Goal: Task Accomplishment & Management: Complete application form

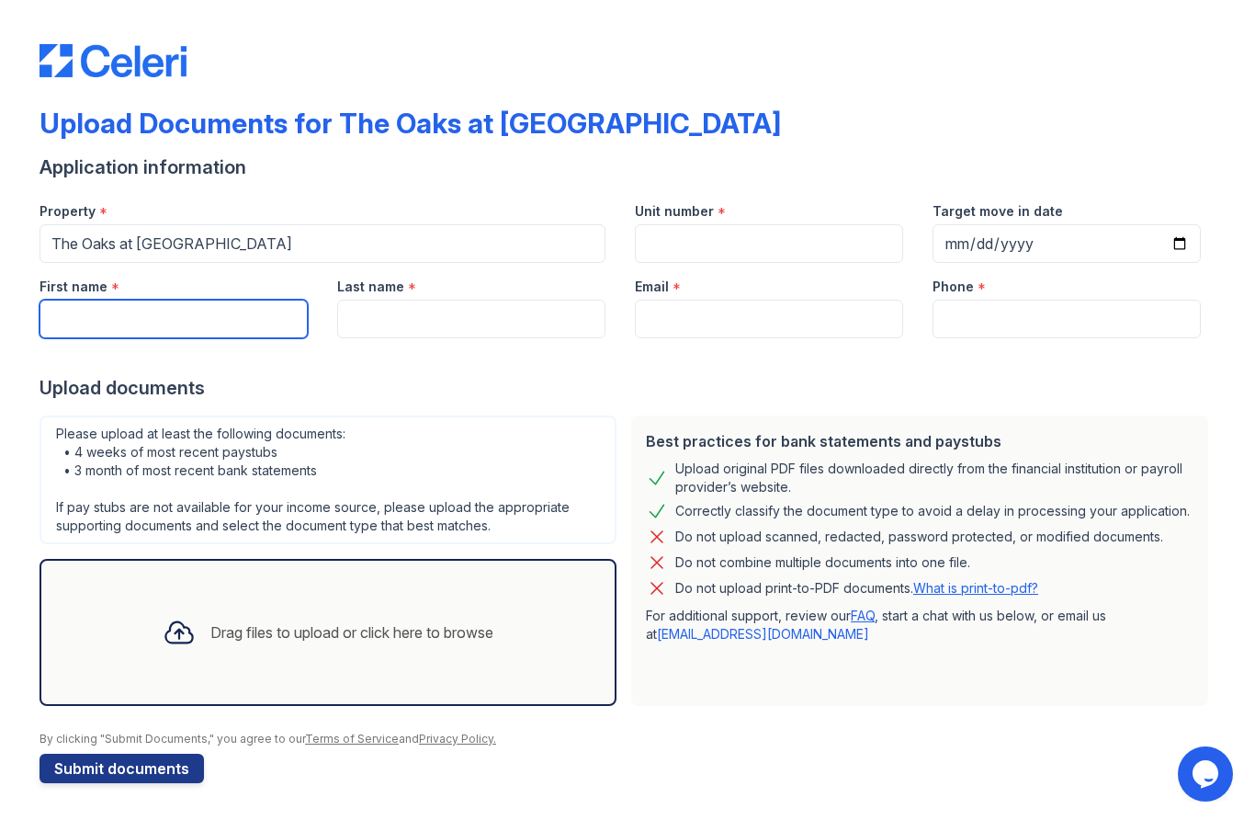
click at [76, 315] on input "First name" at bounding box center [174, 319] width 268 height 39
type input "W"
type input "LaTrella"
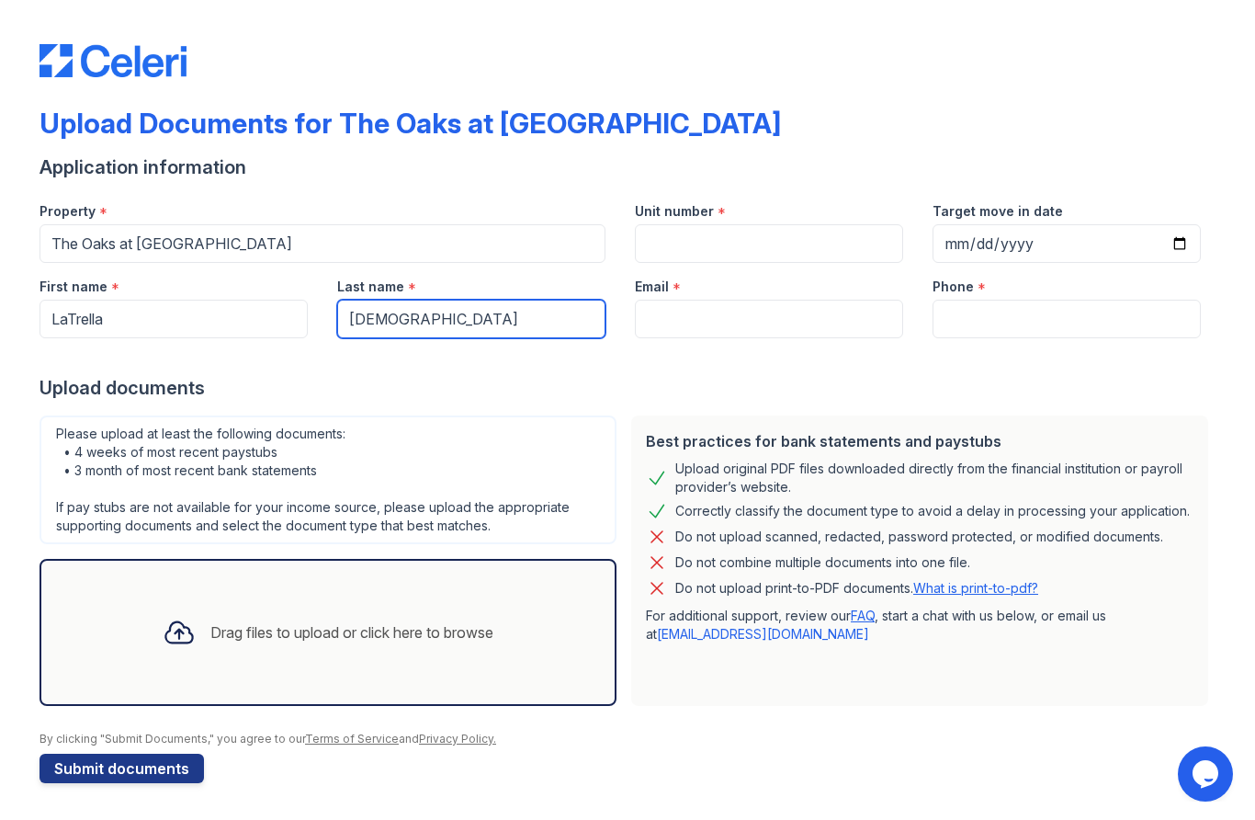
type input "[DEMOGRAPHIC_DATA]"
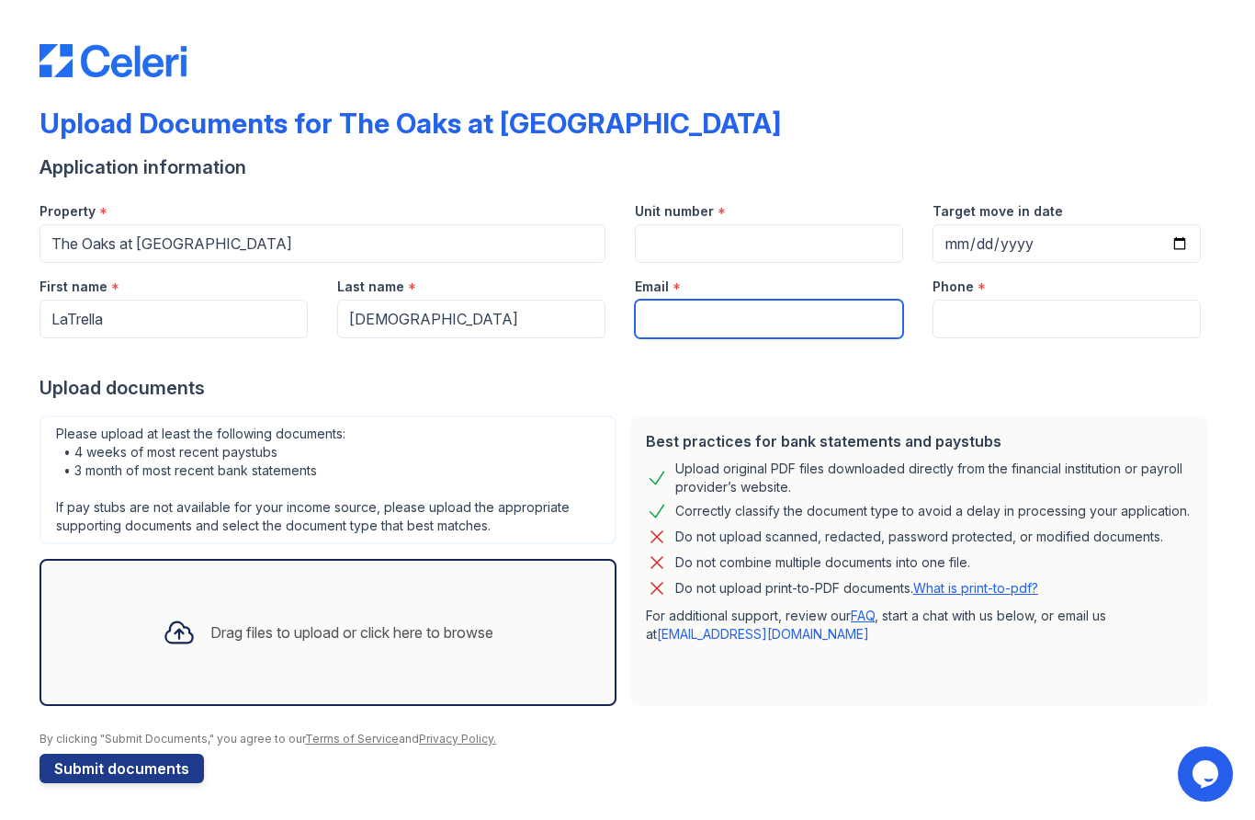
type input "r"
type input "[EMAIL_ADDRESS][DOMAIN_NAME]"
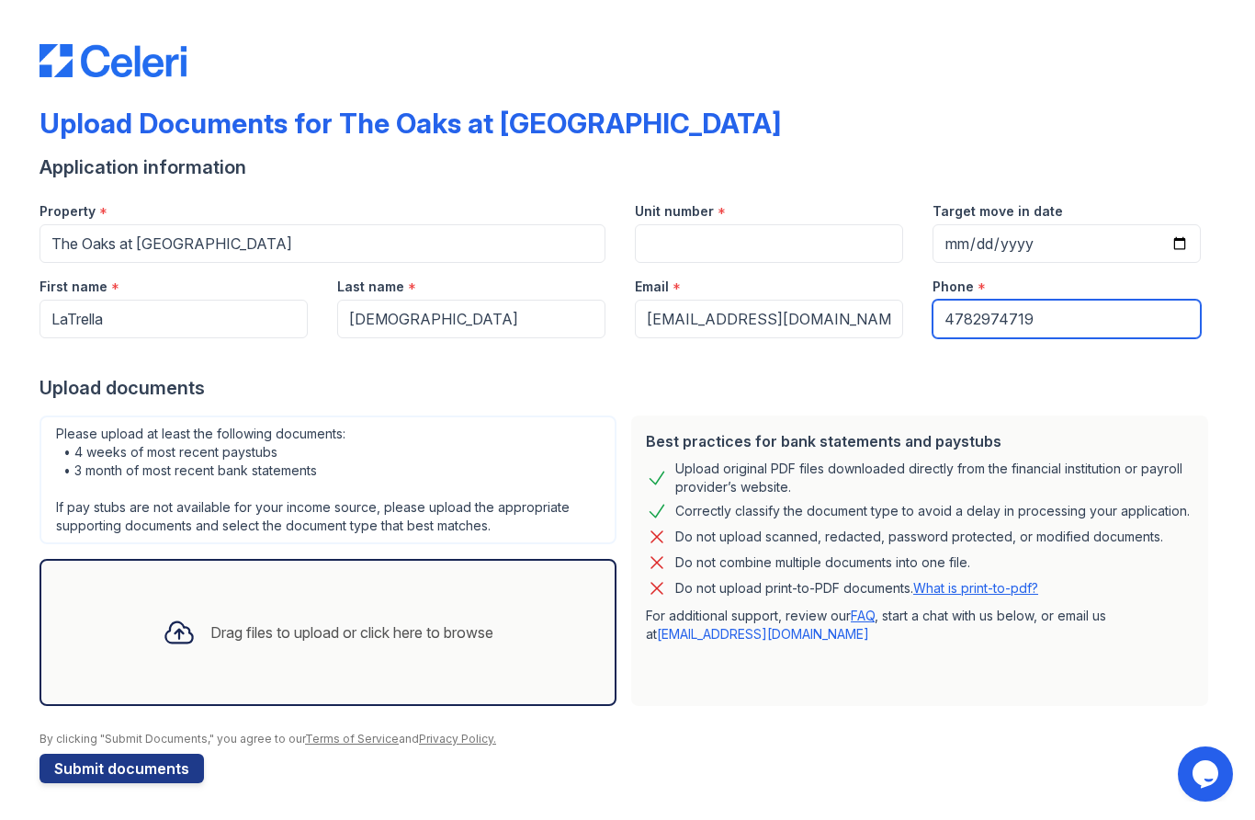
type input "4782974719"
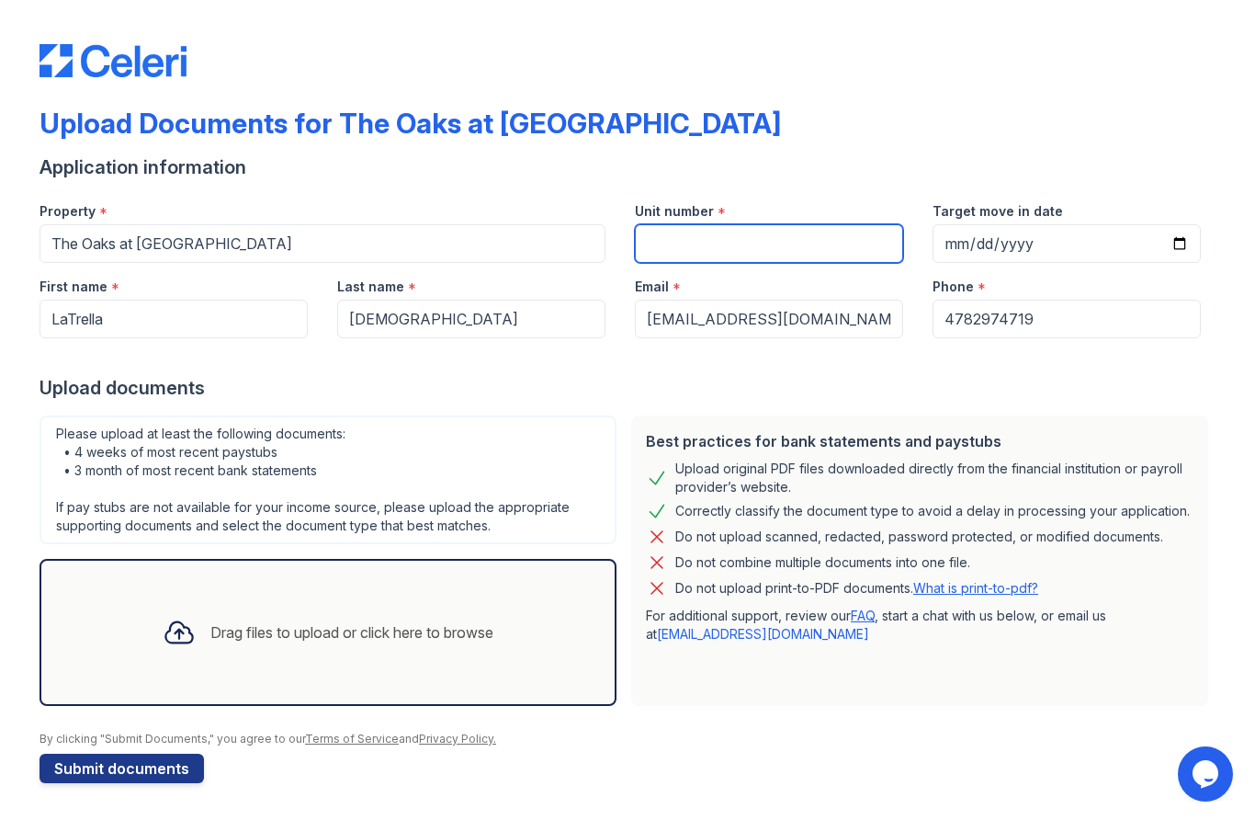
click at [771, 239] on input "Unit number" at bounding box center [769, 243] width 268 height 39
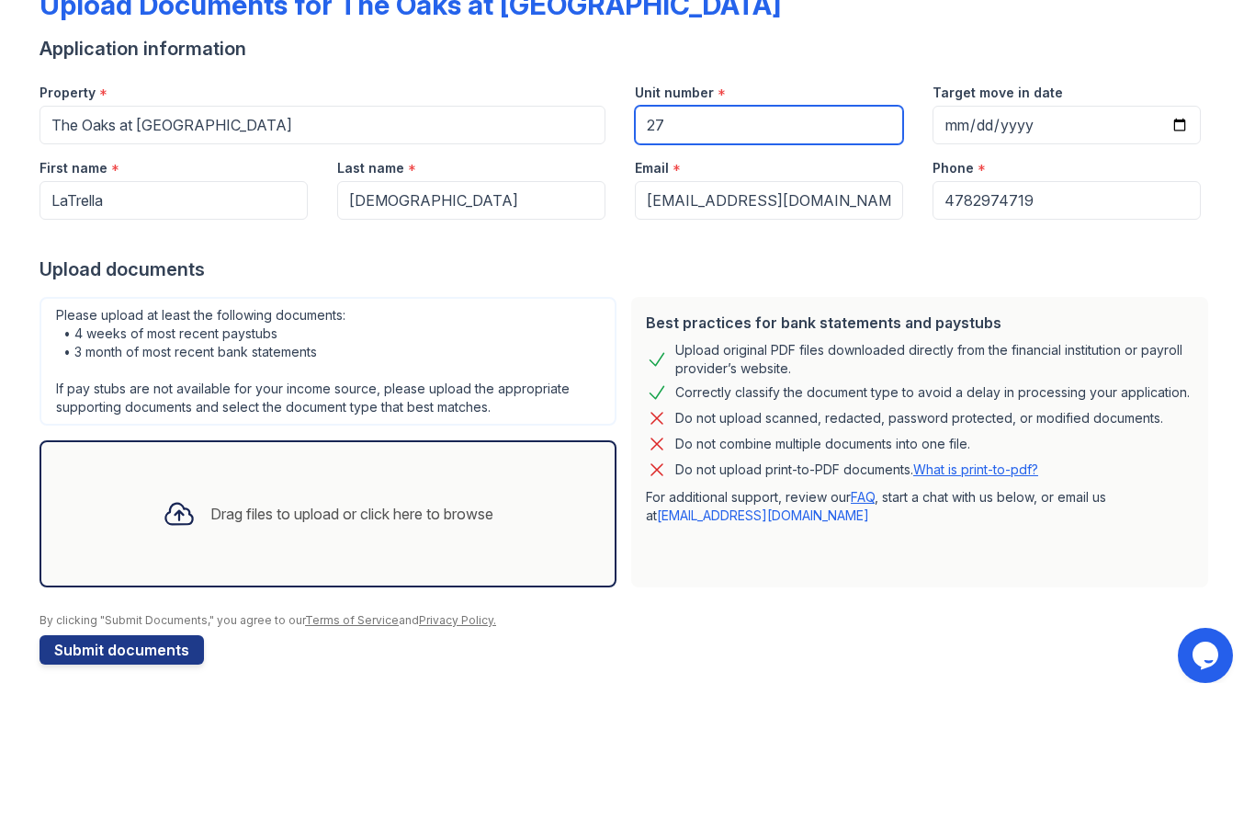
type input "27"
click at [674, 662] on form "Application information Property * The Oaks at Macon Unit number * 27 Target mo…" at bounding box center [628, 468] width 1176 height 628
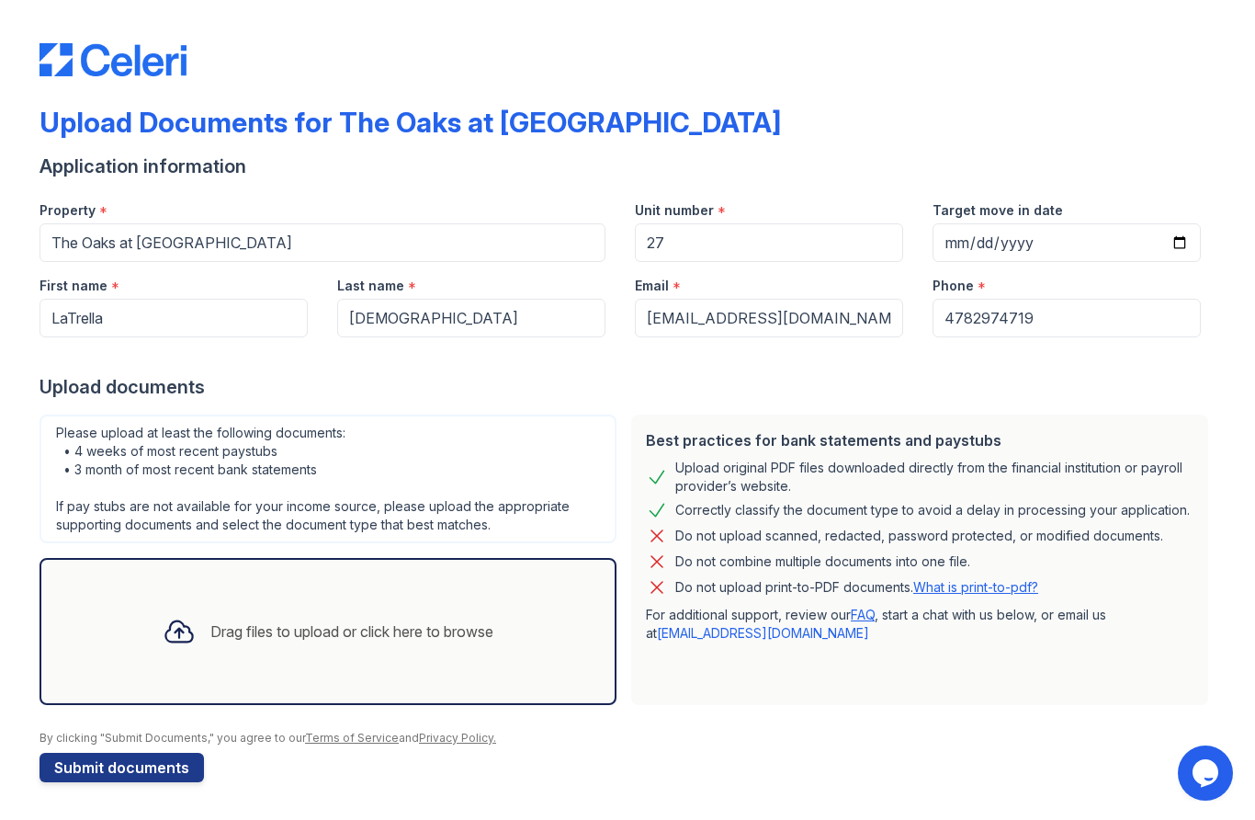
click at [259, 643] on div "Drag files to upload or click here to browse" at bounding box center [328, 632] width 360 height 62
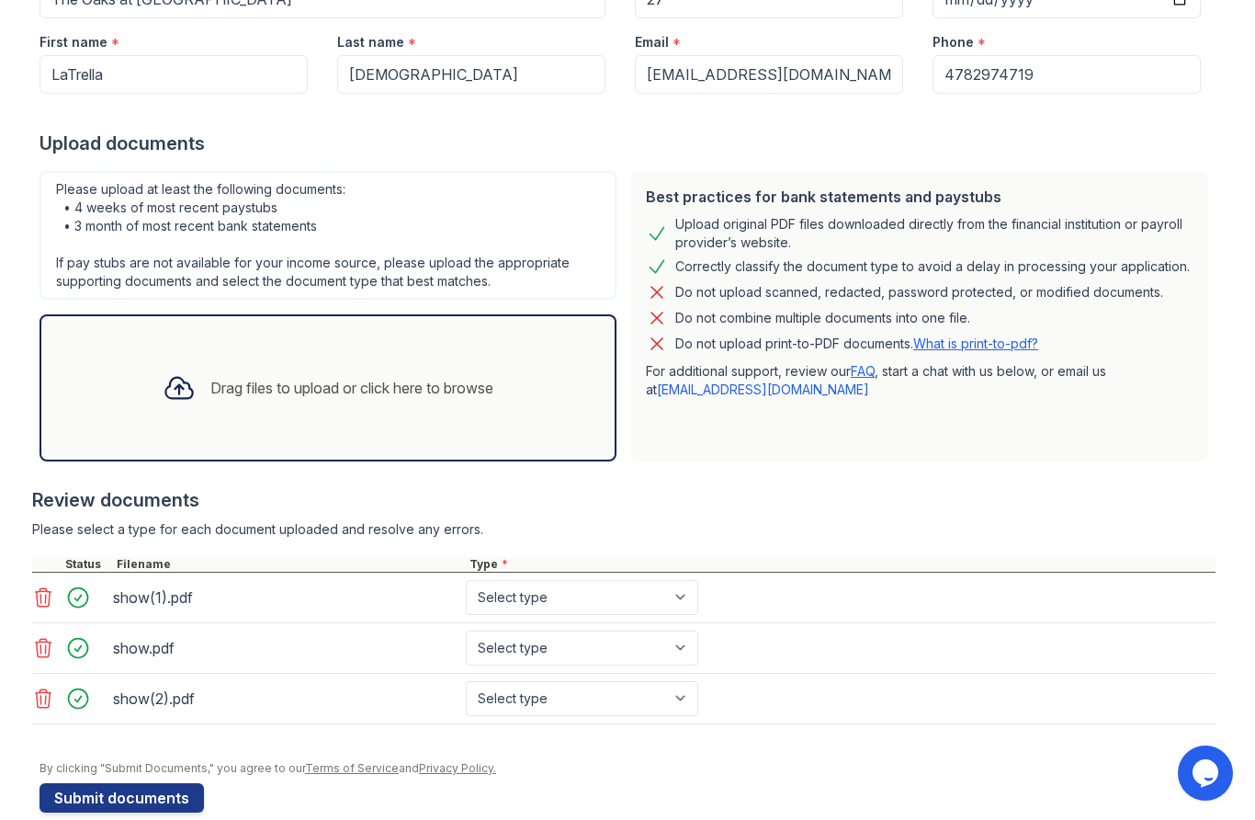
scroll to position [245, 0]
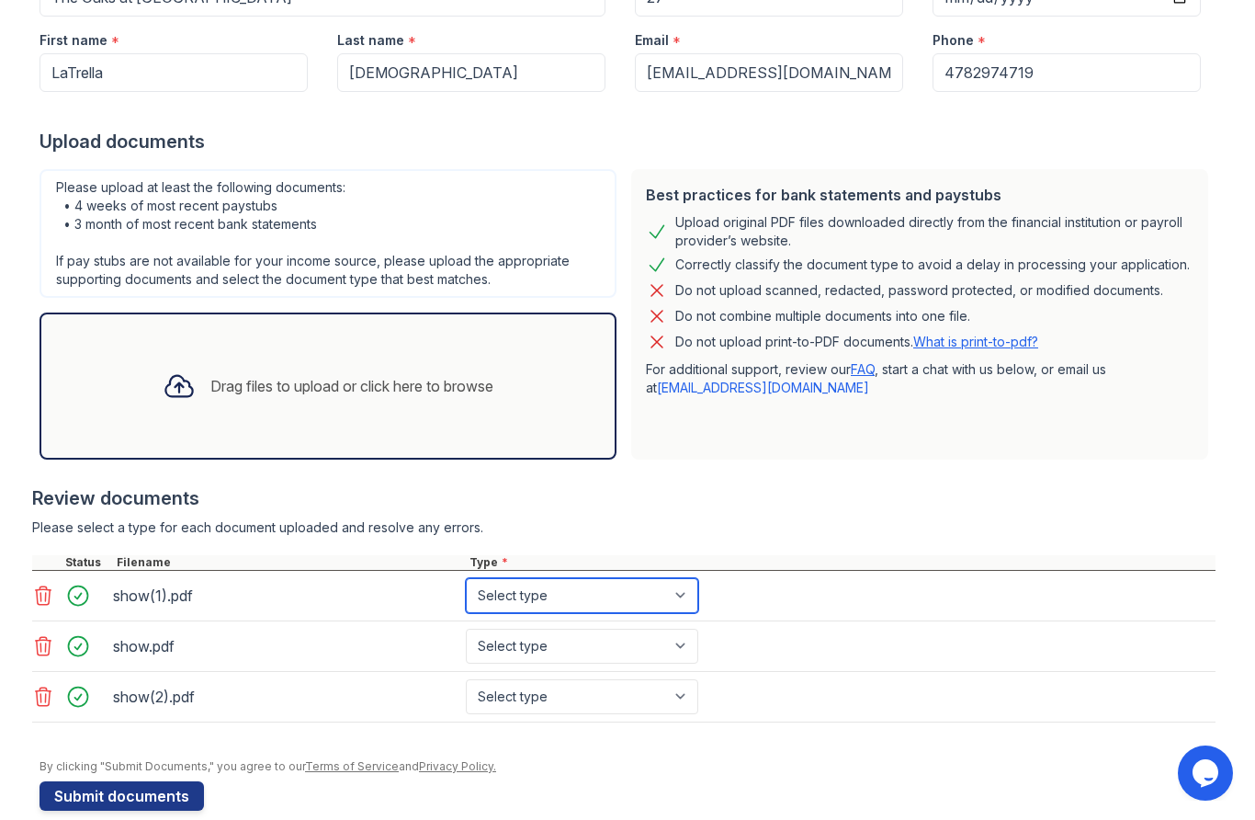
click at [658, 605] on select "Select type Paystub Bank Statement Offer Letter Tax Documents Benefit Award Let…" at bounding box center [582, 596] width 232 height 35
select select "bank_statement"
click at [678, 654] on select "Select type Paystub Bank Statement Offer Letter Tax Documents Benefit Award Let…" at bounding box center [582, 646] width 232 height 35
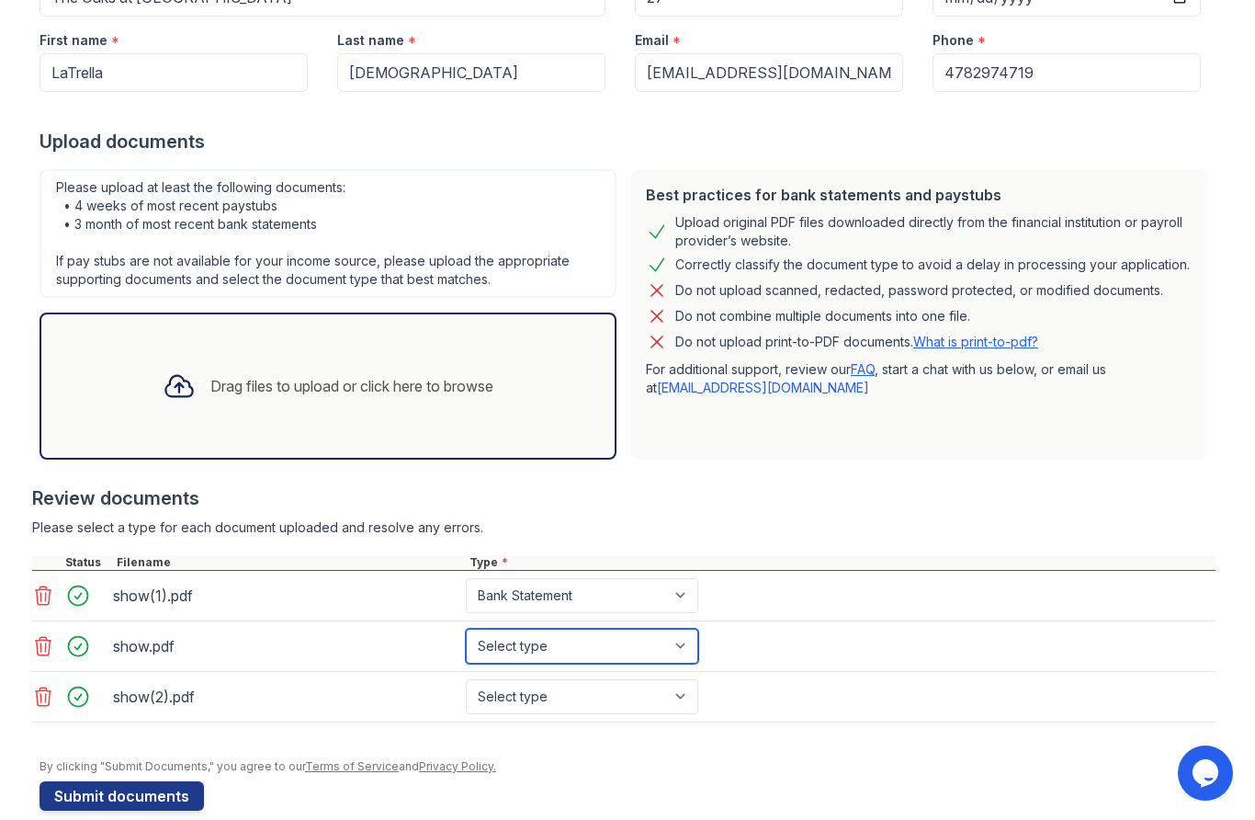
select select "bank_statement"
click at [661, 712] on select "Select type Paystub Bank Statement Offer Letter Tax Documents Benefit Award Let…" at bounding box center [582, 697] width 232 height 35
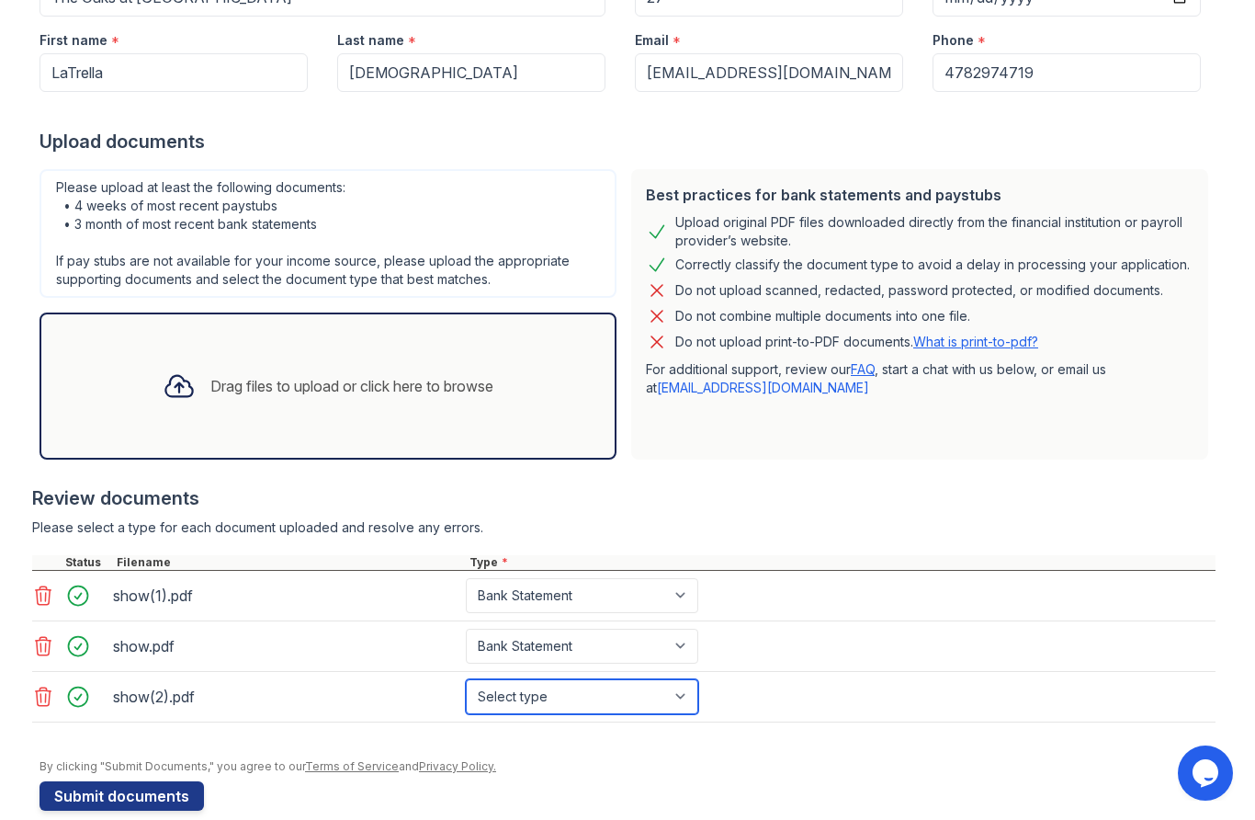
select select "bank_statement"
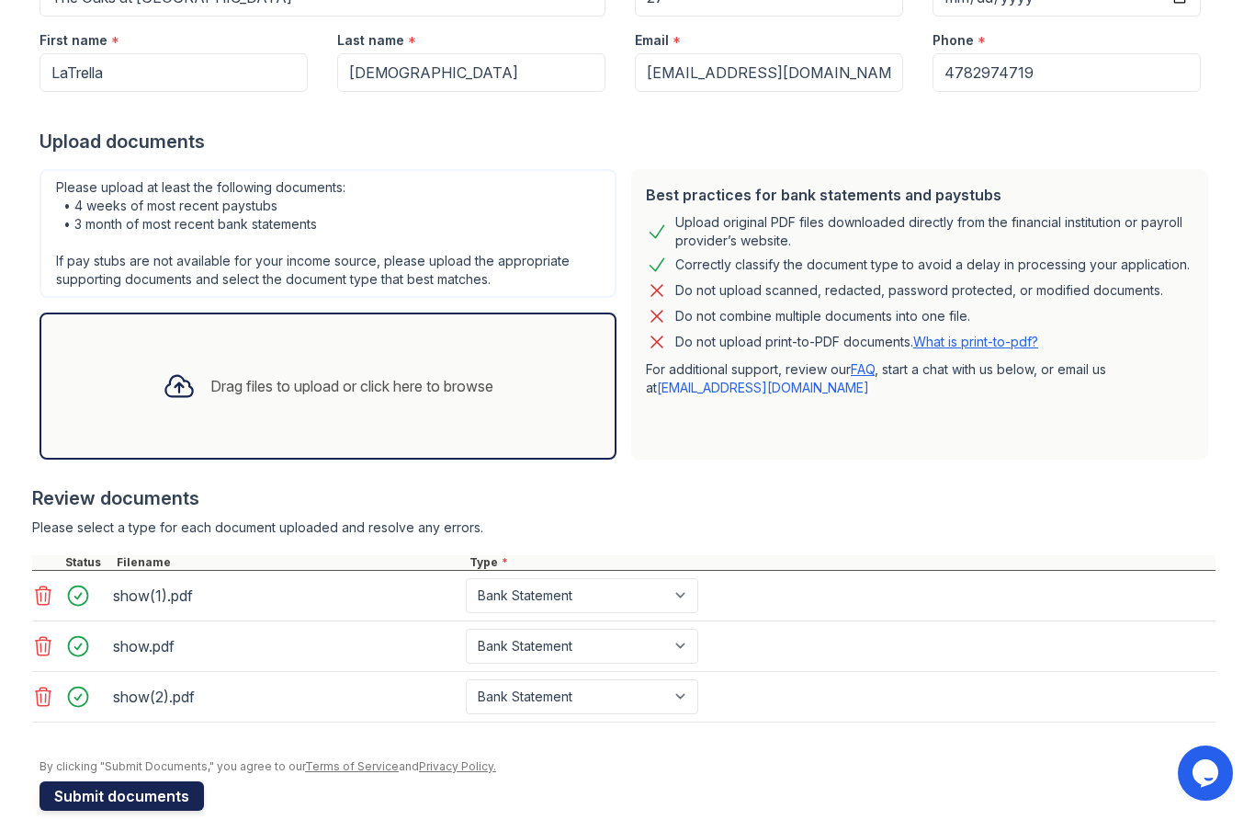
click at [148, 807] on button "Submit documents" at bounding box center [122, 796] width 164 height 29
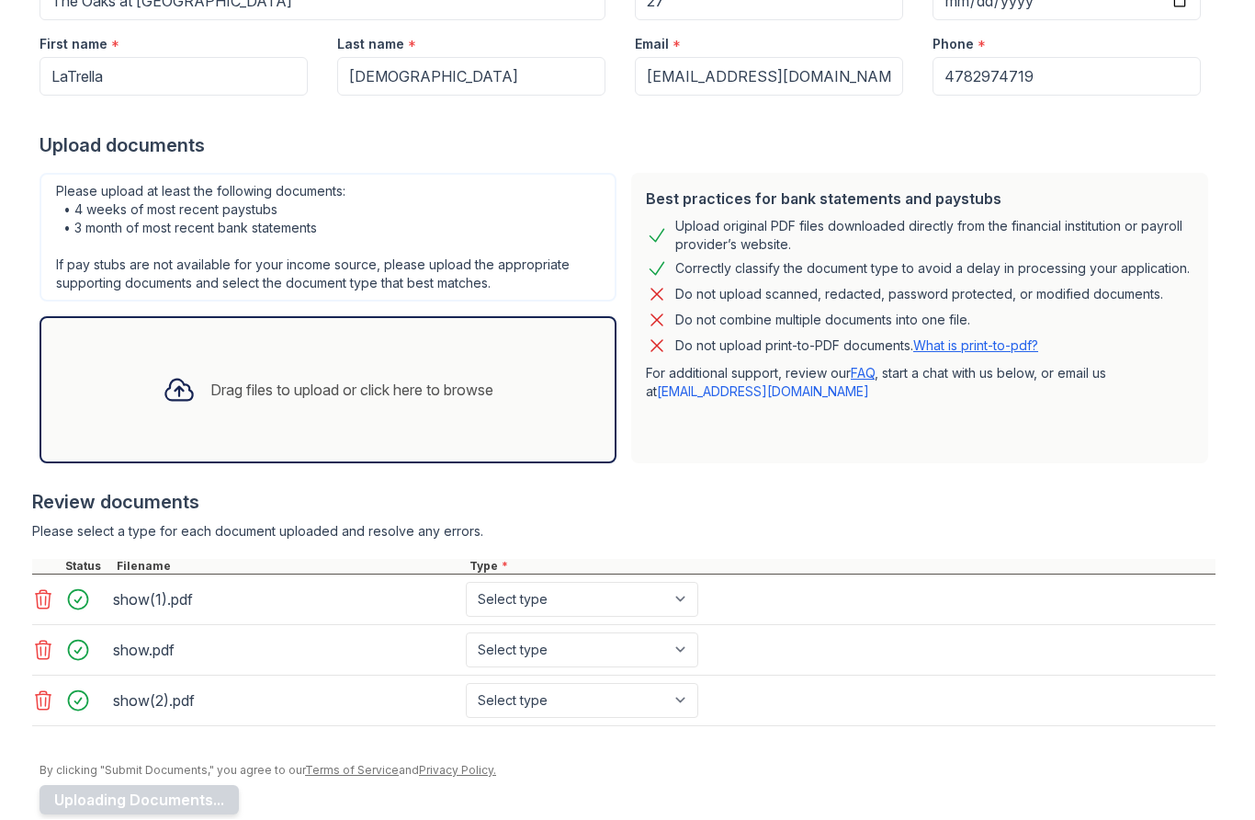
scroll to position [229, 0]
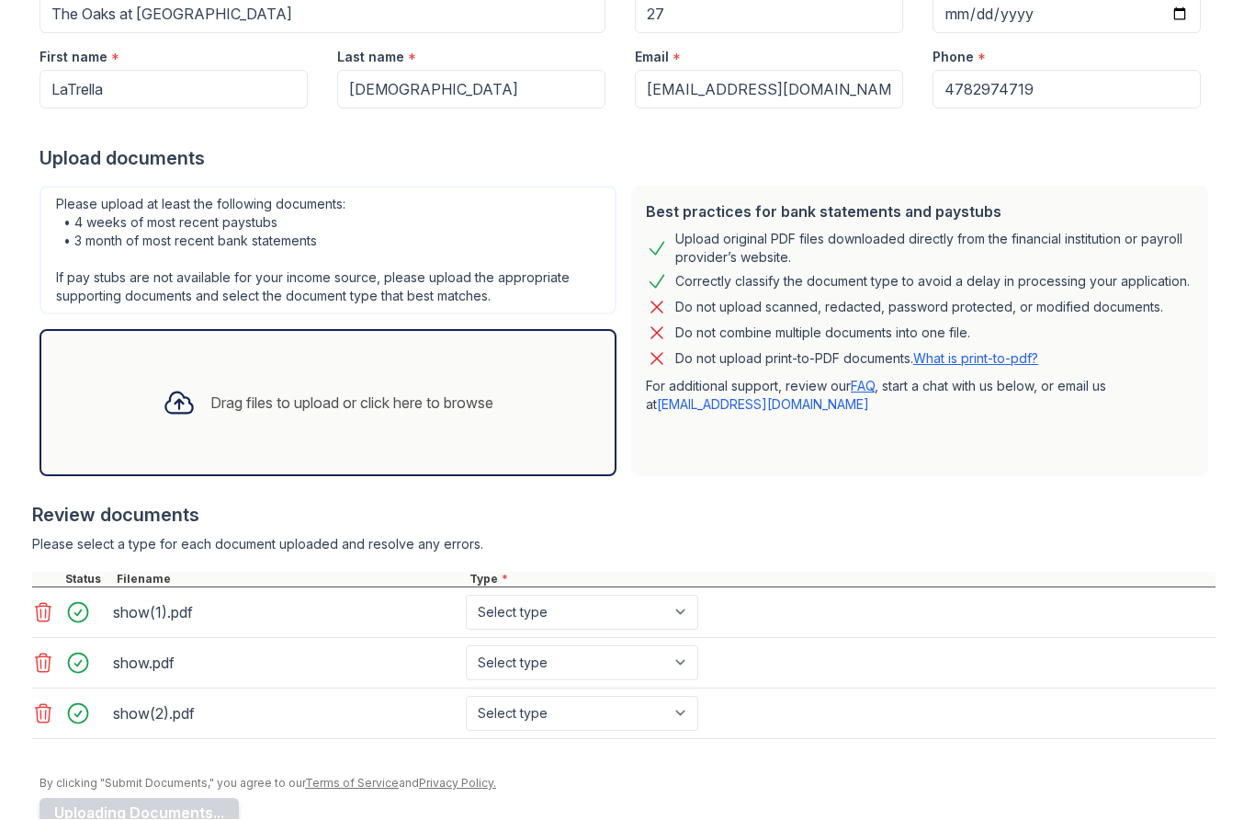
click at [677, 625] on select "Select type Paystub Bank Statement Offer Letter Tax Documents Benefit Award Let…" at bounding box center [582, 612] width 232 height 35
select select "bank_statement"
click at [633, 673] on select "Select type Paystub Bank Statement Offer Letter Tax Documents Benefit Award Let…" at bounding box center [582, 663] width 232 height 35
select select "bank_statement"
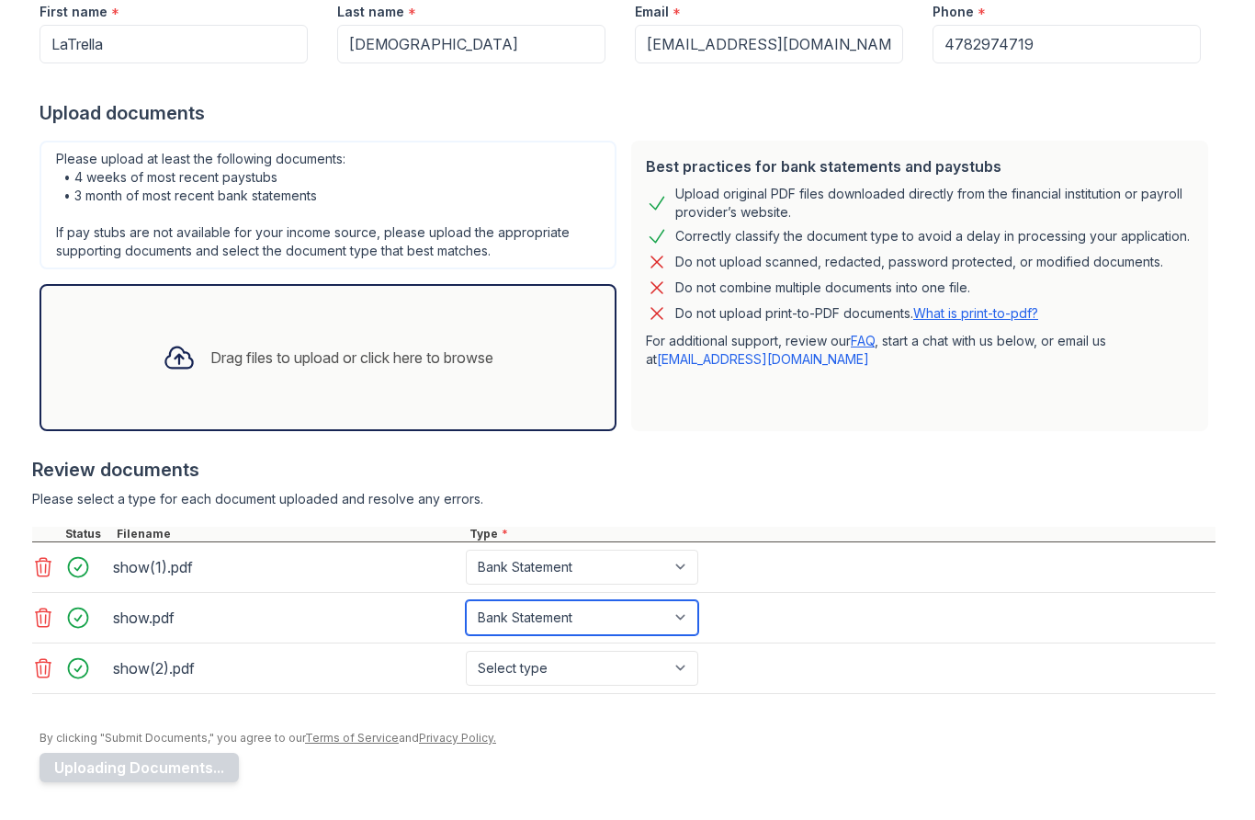
scroll to position [274, 0]
click at [650, 683] on select "Select type Paystub Bank Statement Offer Letter Tax Documents Benefit Award Let…" at bounding box center [582, 668] width 232 height 35
select select "bank_statement"
click at [463, 354] on div "Drag files to upload or click here to browse" at bounding box center [351, 358] width 283 height 22
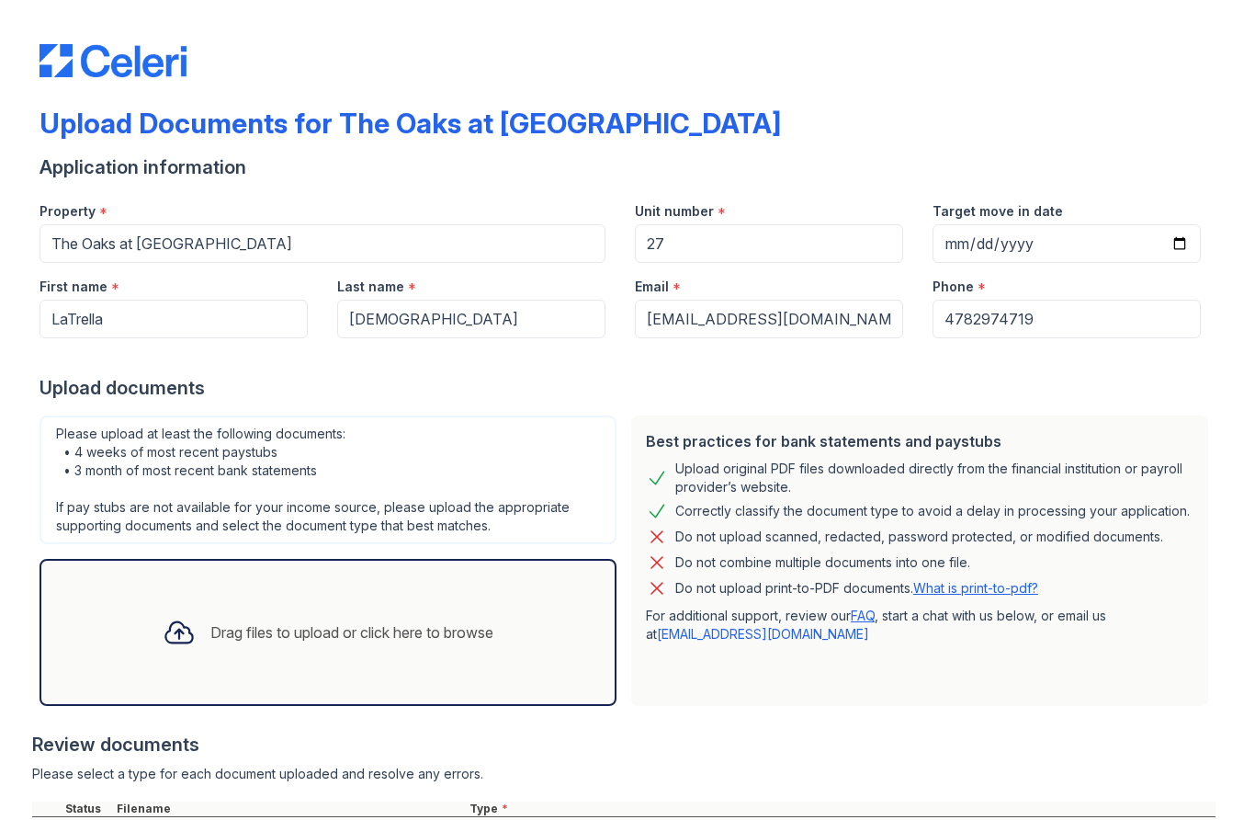
scroll to position [0, 0]
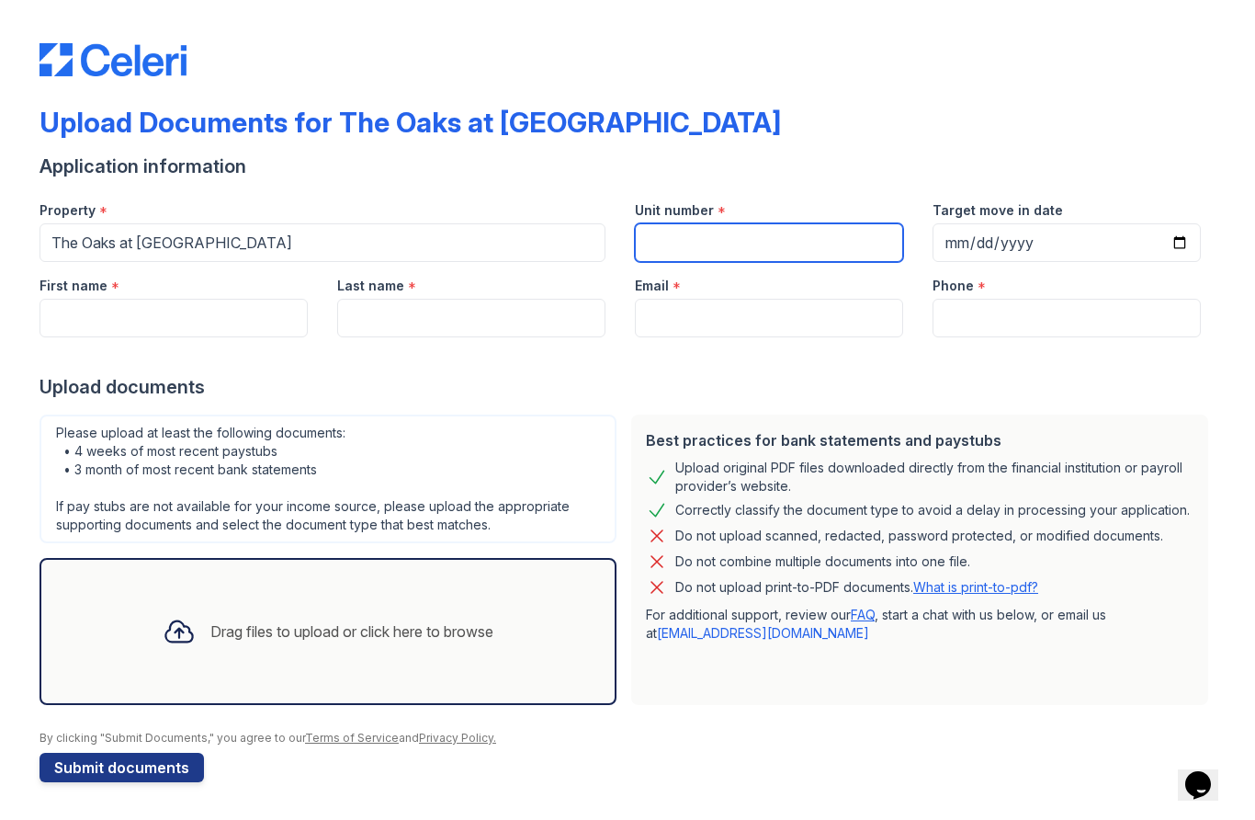
click at [785, 250] on input "Unit number" at bounding box center [769, 243] width 268 height 39
type input "27"
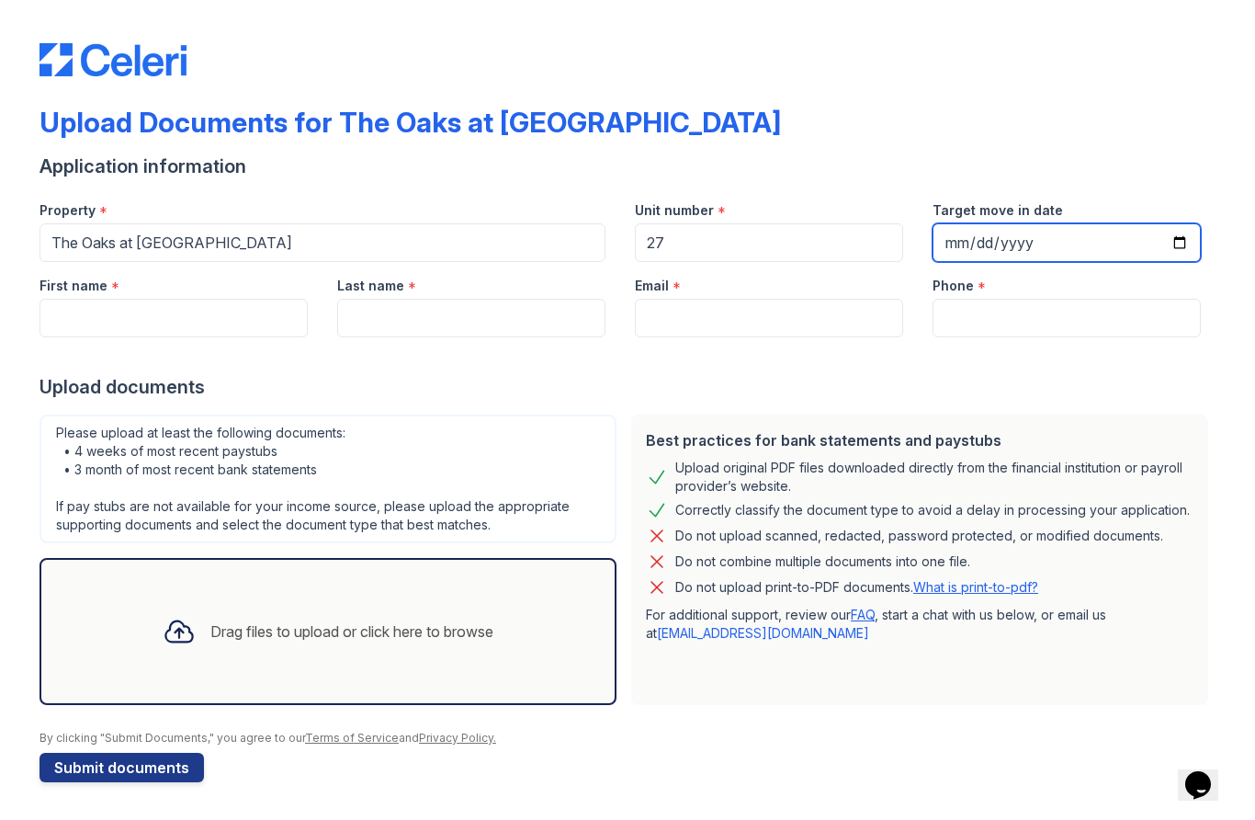
click at [1151, 258] on input "[DATE]" at bounding box center [1067, 243] width 268 height 39
type input "[DATE]"
click at [187, 334] on input "First name" at bounding box center [174, 319] width 268 height 39
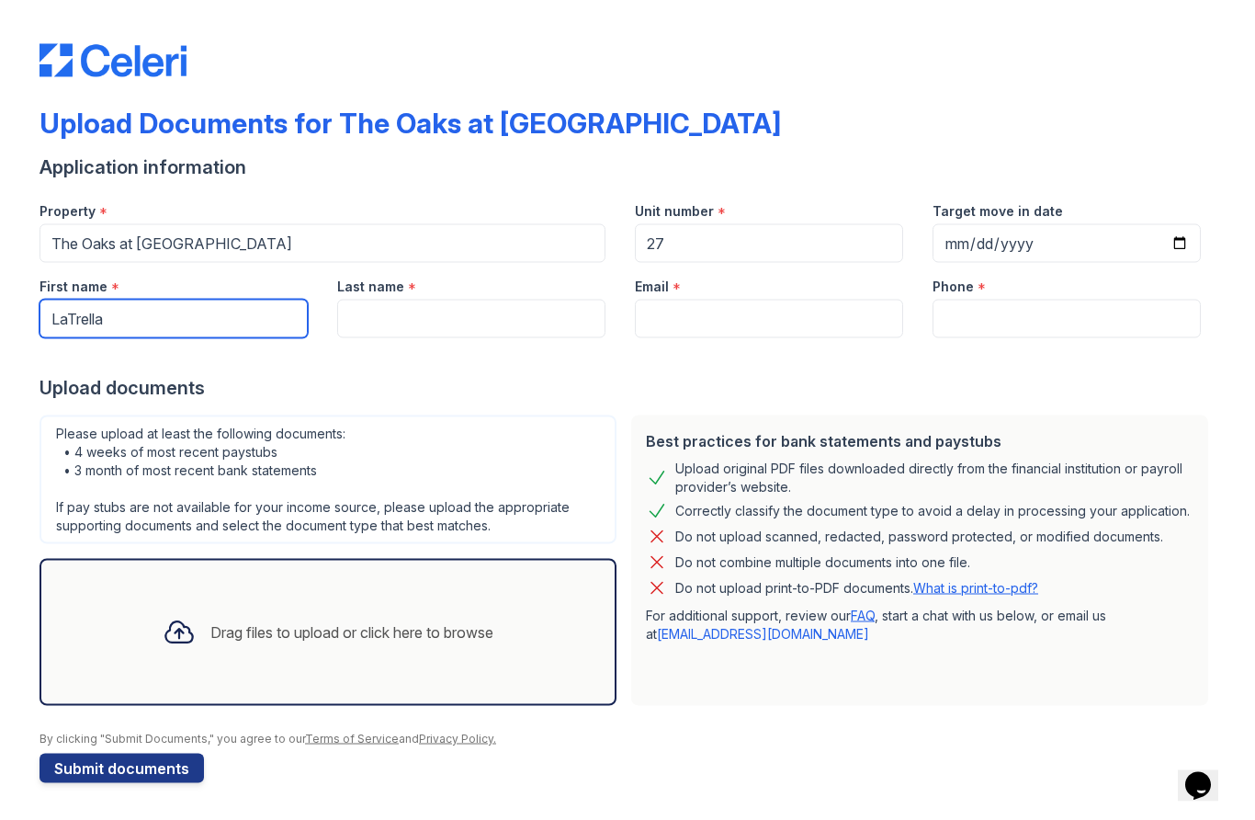
type input "LaTrella"
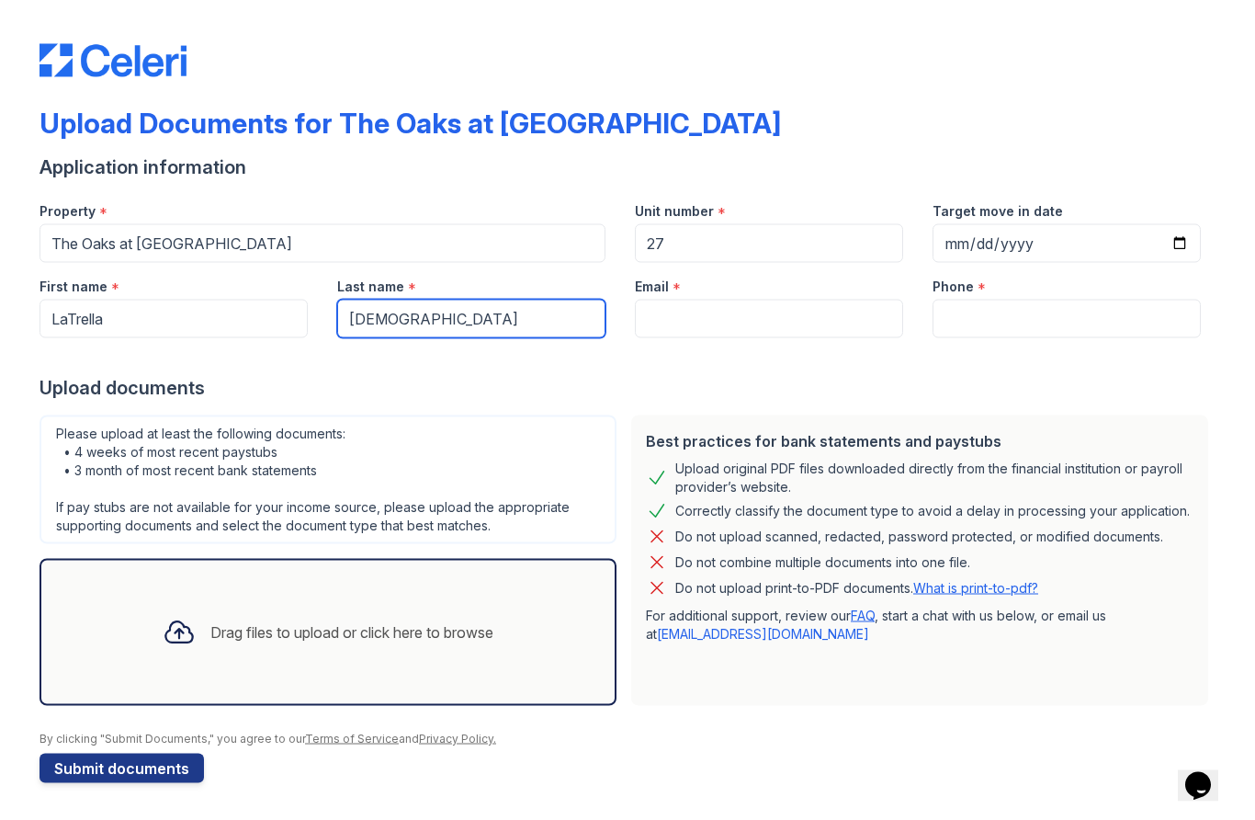
type input "[DEMOGRAPHIC_DATA]"
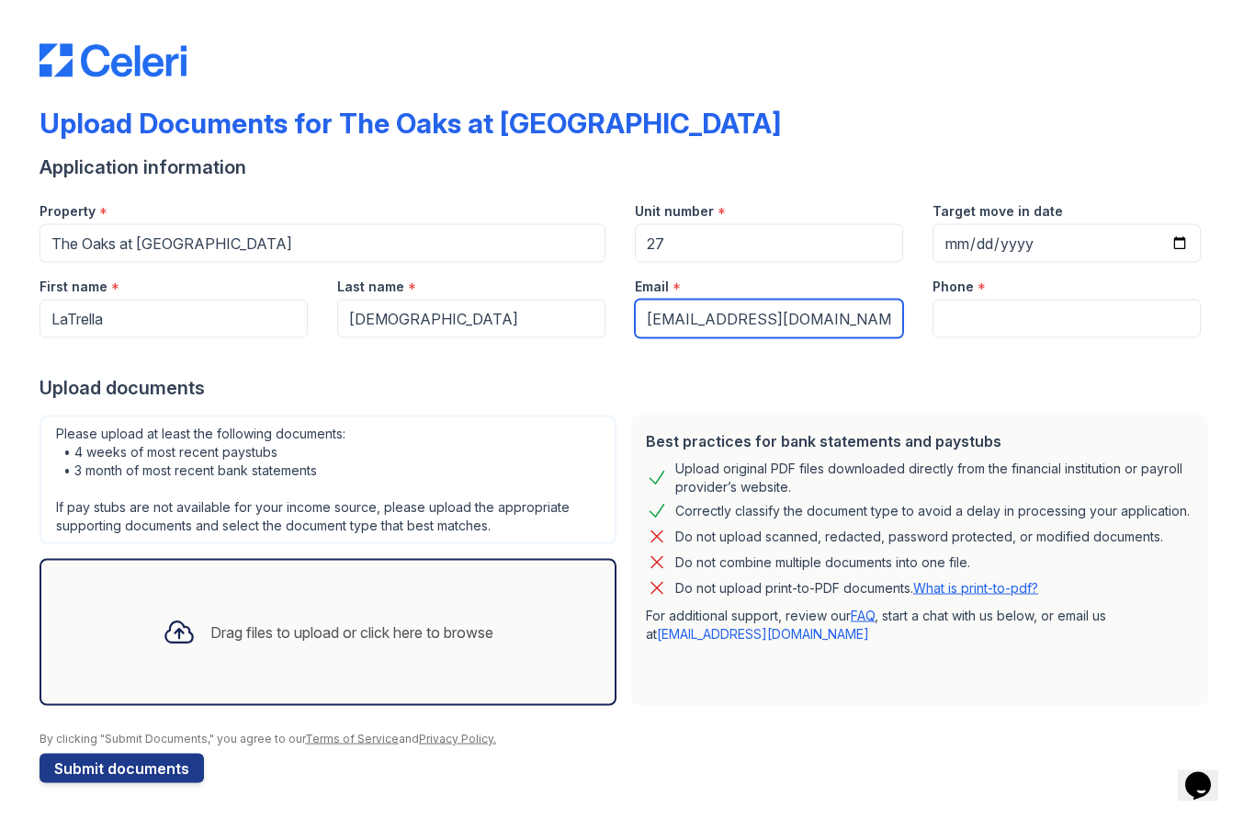
type input "[EMAIL_ADDRESS][DOMAIN_NAME]"
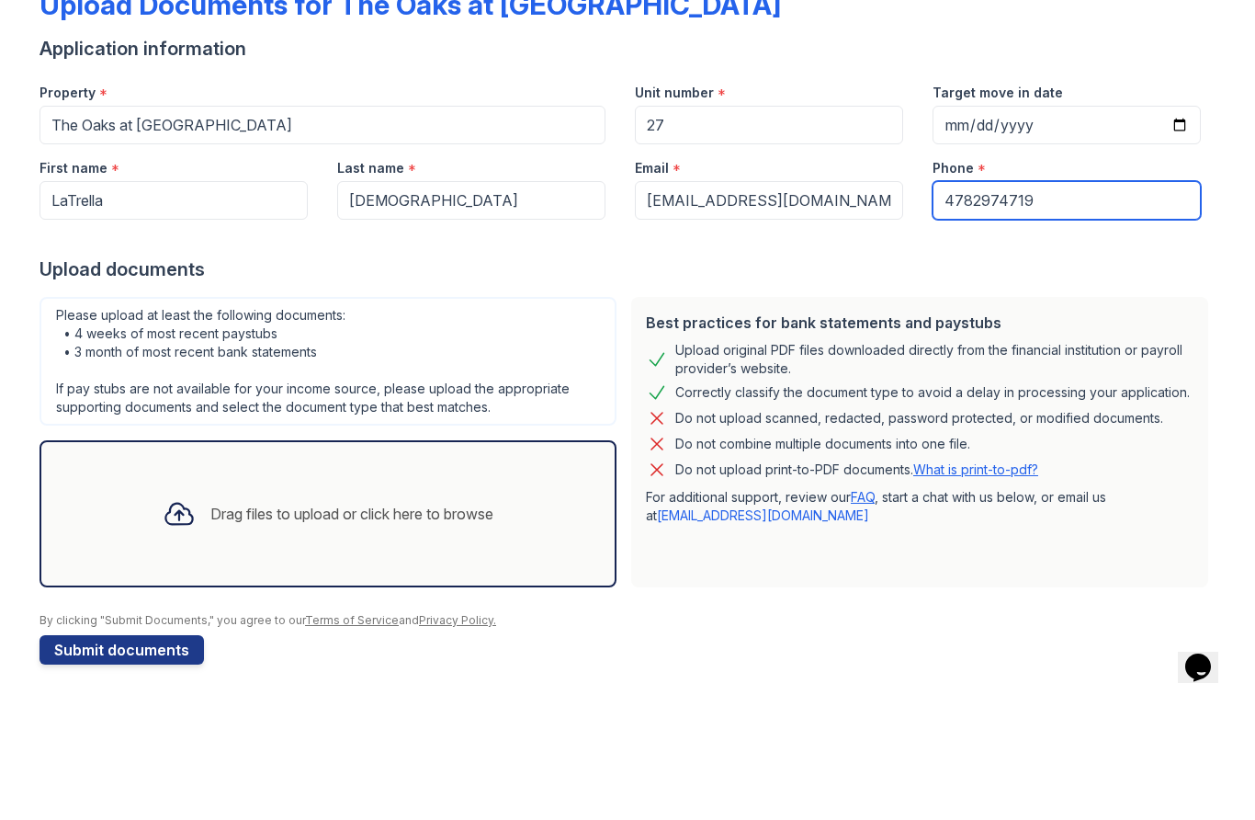
type input "4782974719"
click at [296, 621] on div "Drag files to upload or click here to browse" at bounding box center [351, 632] width 283 height 22
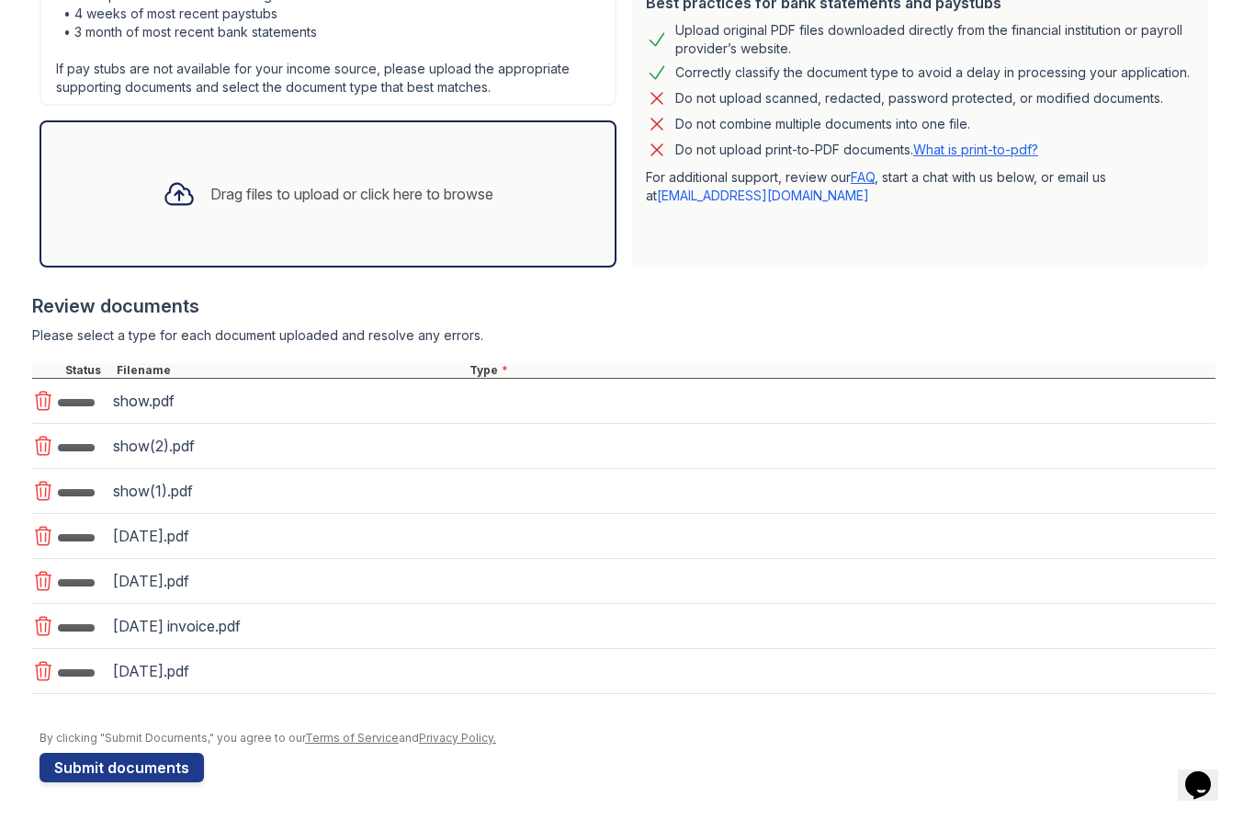
scroll to position [463, 0]
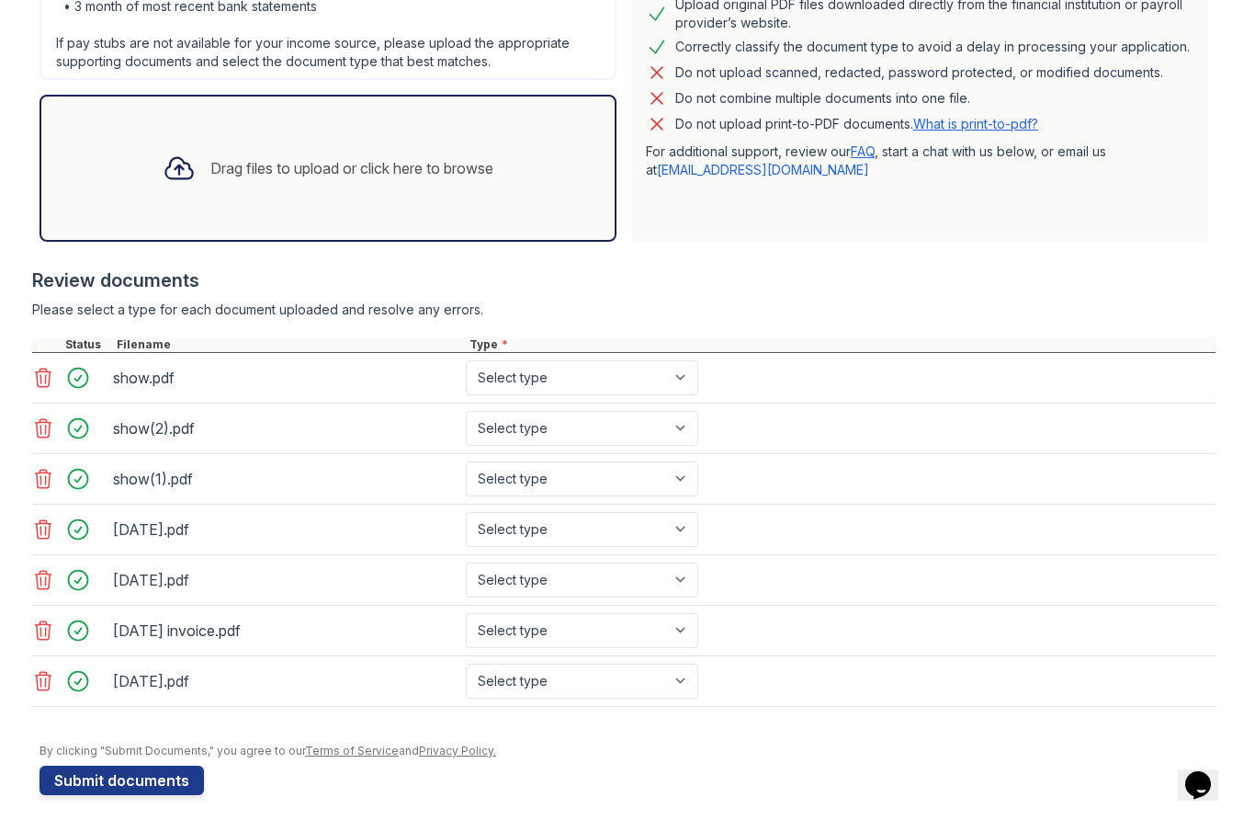
click at [663, 386] on select "Select type Paystub Bank Statement Offer Letter Tax Documents Benefit Award Let…" at bounding box center [582, 378] width 232 height 35
select select "paystub"
click at [676, 431] on select "Select type Paystub Bank Statement Offer Letter Tax Documents Benefit Award Let…" at bounding box center [582, 429] width 232 height 35
select select "paystub"
click at [657, 492] on select "Select type Paystub Bank Statement Offer Letter Tax Documents Benefit Award Let…" at bounding box center [582, 479] width 232 height 35
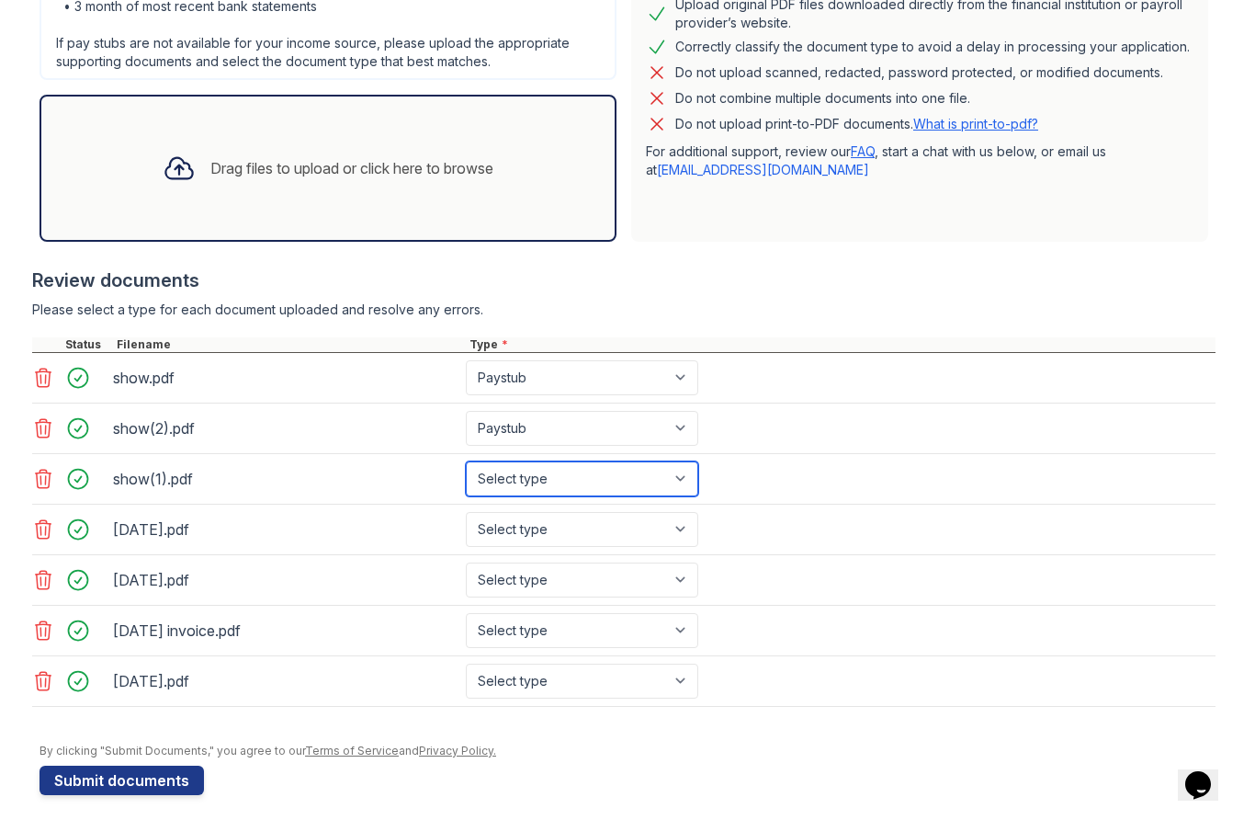
select select "paystub"
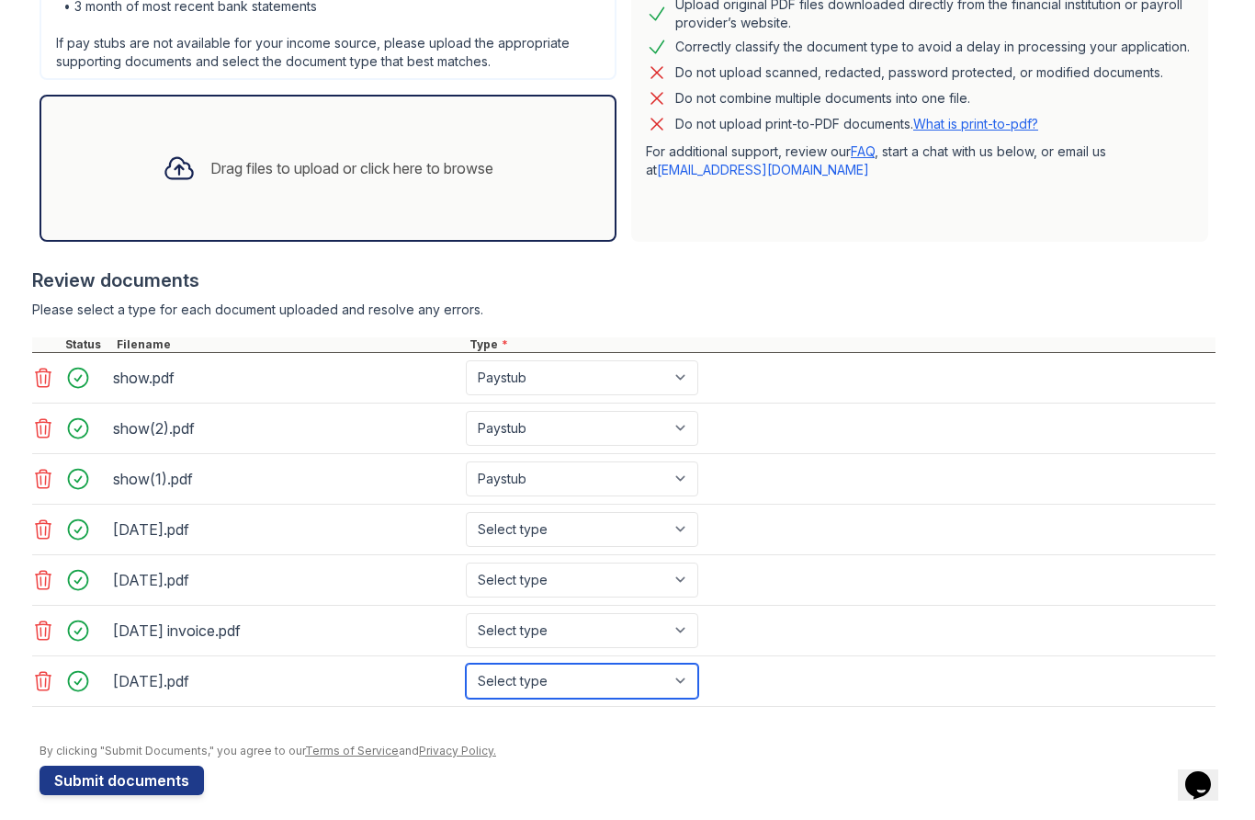
click at [635, 683] on select "Select type Paystub Bank Statement Offer Letter Tax Documents Benefit Award Let…" at bounding box center [582, 681] width 232 height 35
select select "bank_statement"
click at [583, 640] on select "Select type Paystub Bank Statement Offer Letter Tax Documents Benefit Award Let…" at bounding box center [582, 631] width 232 height 35
select select "bank_statement"
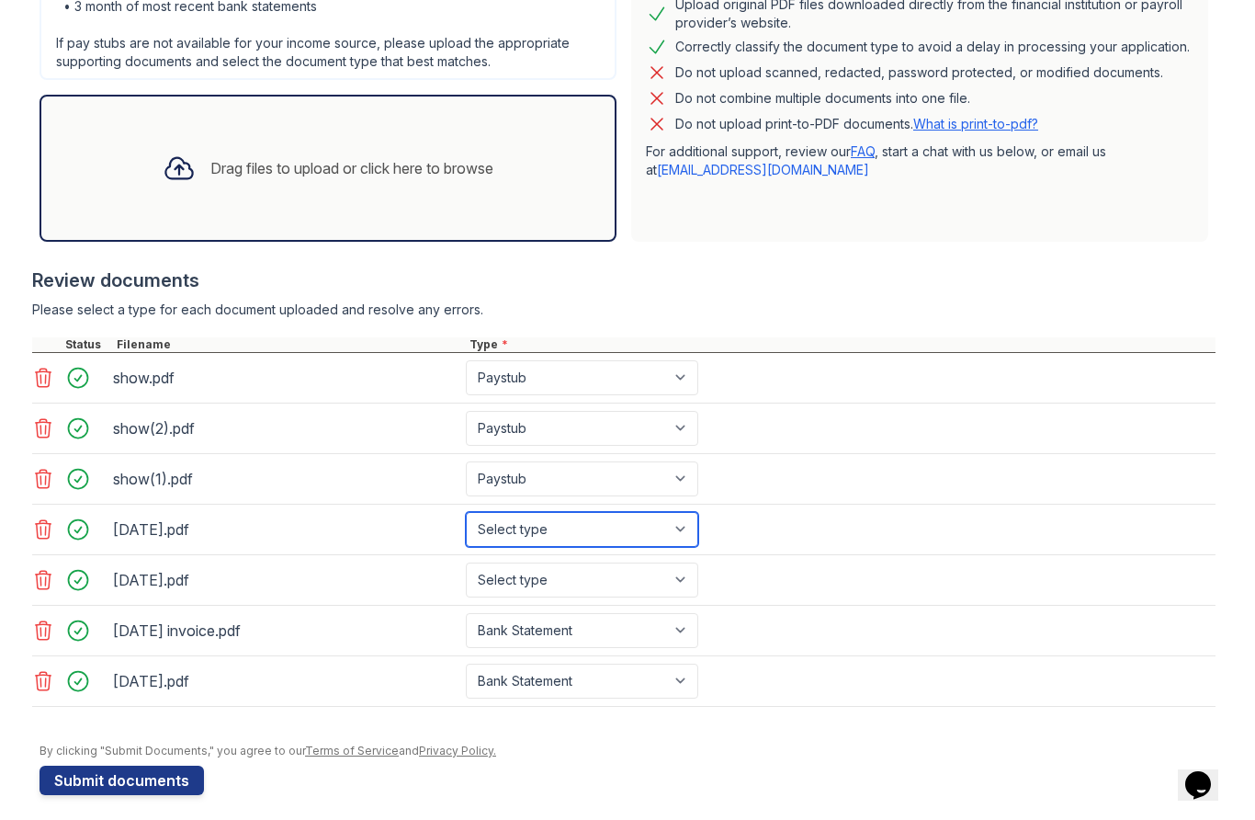
click at [614, 530] on select "Select type Paystub Bank Statement Offer Letter Tax Documents Benefit Award Let…" at bounding box center [582, 530] width 232 height 35
select select "bank_statement"
click at [566, 589] on select "Select type Paystub Bank Statement Offer Letter Tax Documents Benefit Award Let…" at bounding box center [582, 580] width 232 height 35
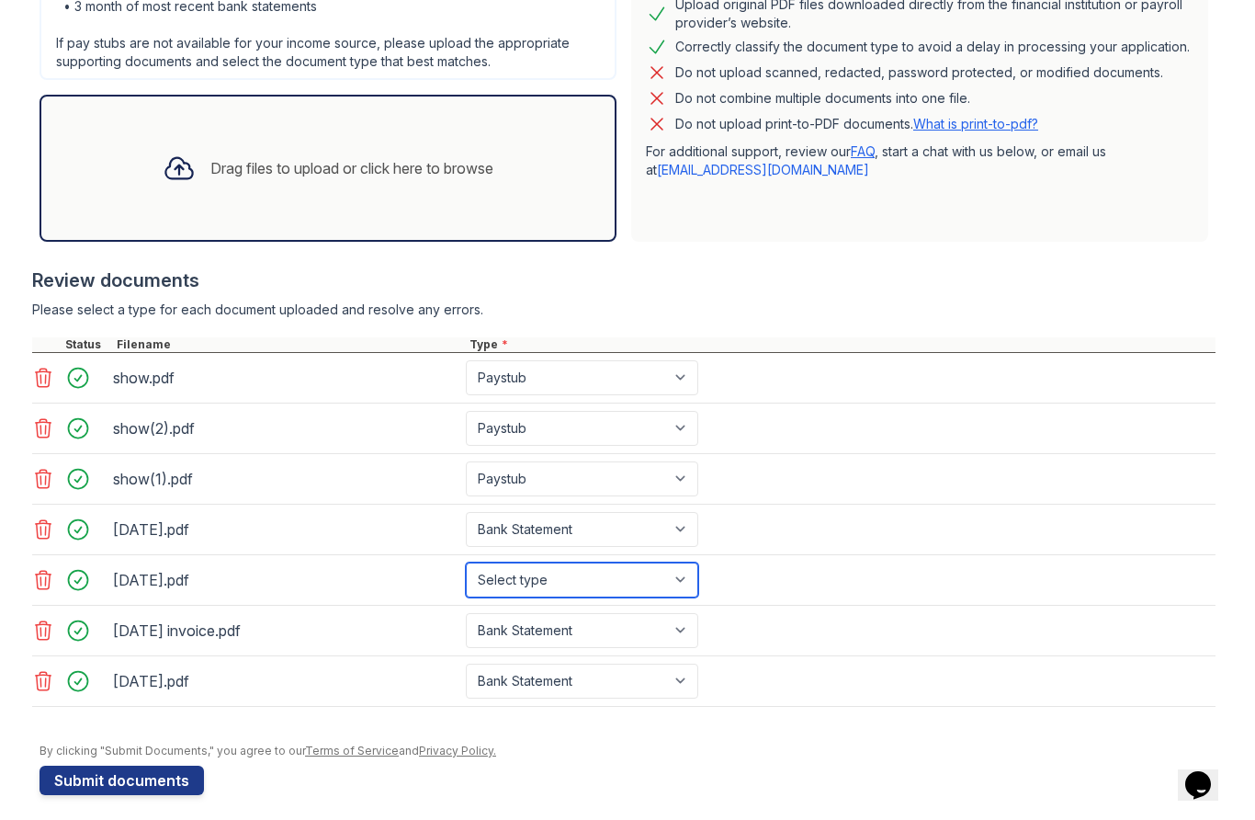
select select "paystub"
click at [644, 393] on select "Select type Paystub Bank Statement Offer Letter Tax Documents Benefit Award Let…" at bounding box center [582, 378] width 232 height 35
select select "bank_statement"
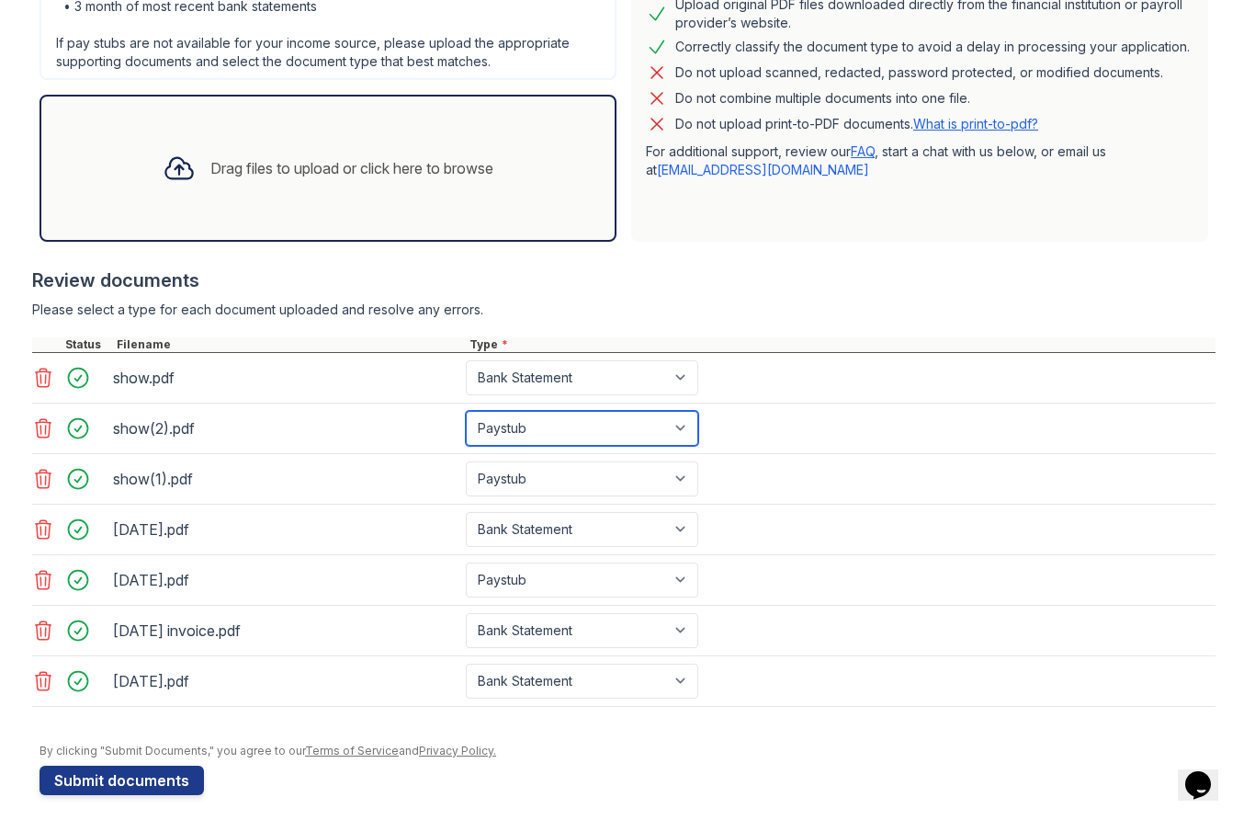
click at [608, 442] on select "Select type Paystub Bank Statement Offer Letter Tax Documents Benefit Award Let…" at bounding box center [582, 429] width 232 height 35
select select "bank_statement"
click at [616, 580] on select "Select type Paystub Bank Statement Offer Letter Tax Documents Benefit Award Let…" at bounding box center [582, 580] width 232 height 35
click at [605, 638] on select "Select type Paystub Bank Statement Offer Letter Tax Documents Benefit Award Let…" at bounding box center [582, 631] width 232 height 35
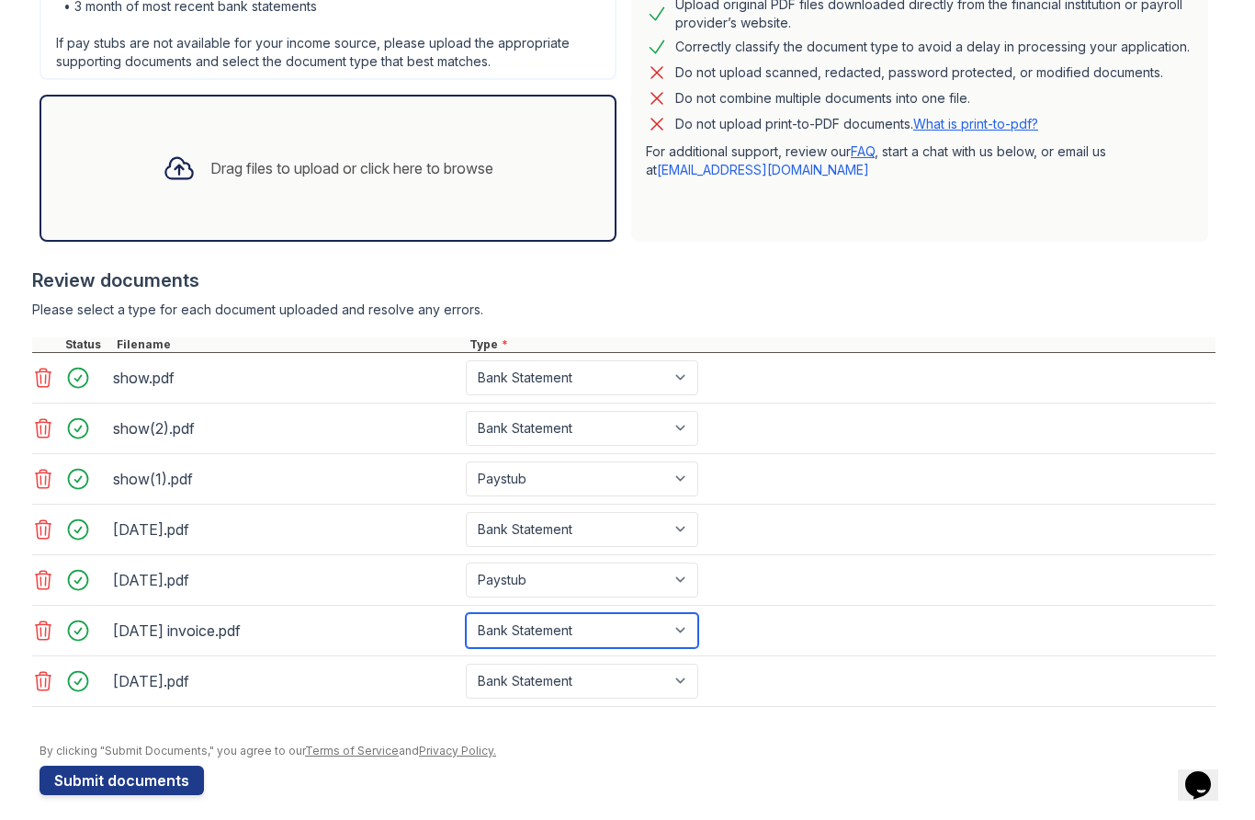
select select "paystub"
click at [582, 686] on select "Select type Paystub Bank Statement Offer Letter Tax Documents Benefit Award Let…" at bounding box center [582, 681] width 232 height 35
select select "paystub"
click at [603, 485] on select "Select type Paystub Bank Statement Offer Letter Tax Documents Benefit Award Let…" at bounding box center [582, 479] width 232 height 35
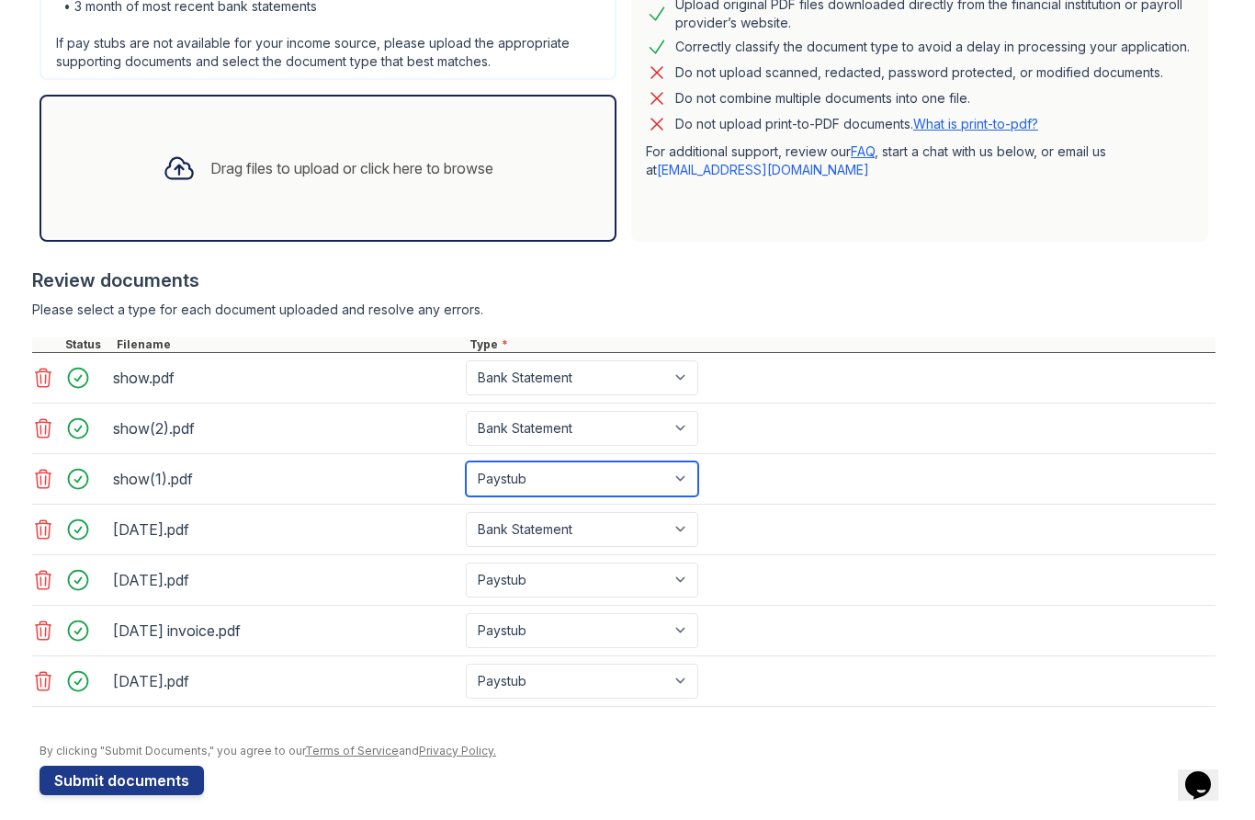
select select "bank_statement"
click at [608, 536] on select "Select type Paystub Bank Statement Offer Letter Tax Documents Benefit Award Let…" at bounding box center [582, 530] width 232 height 35
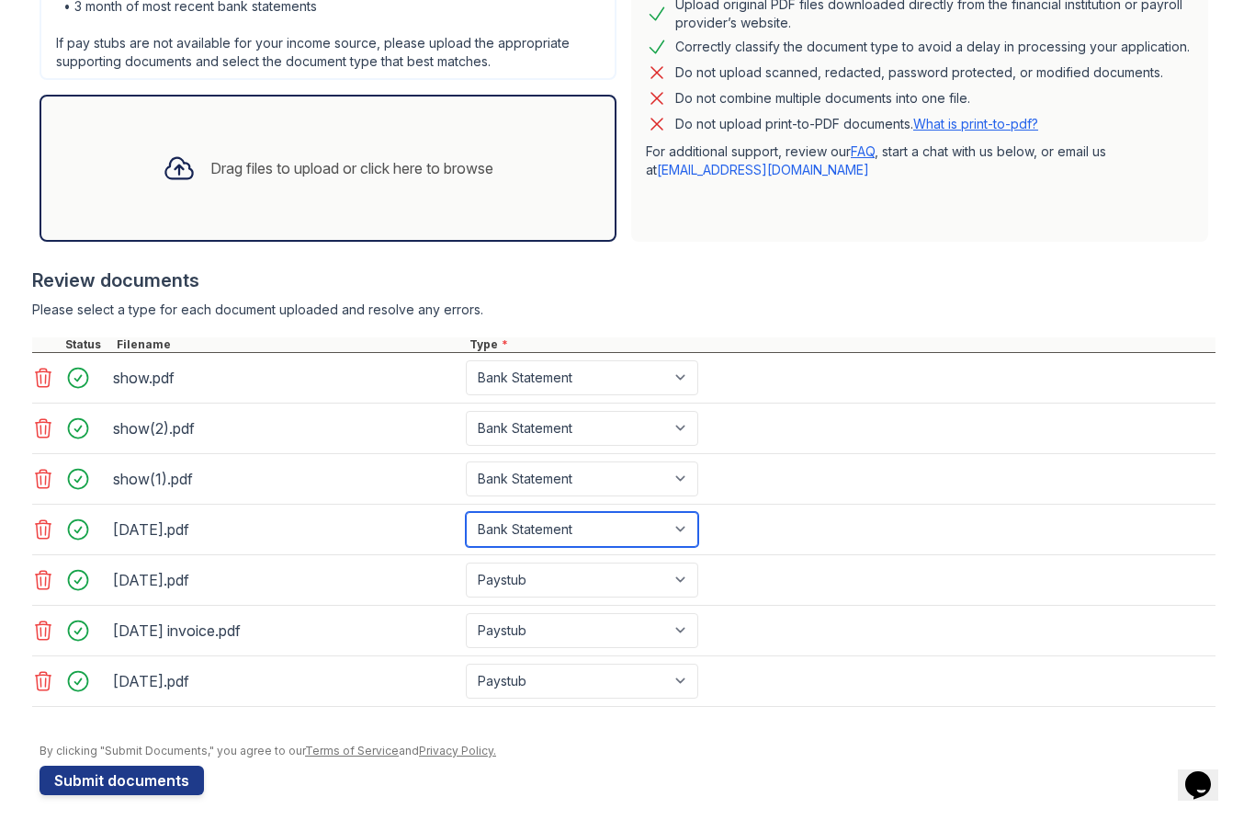
select select "paystub"
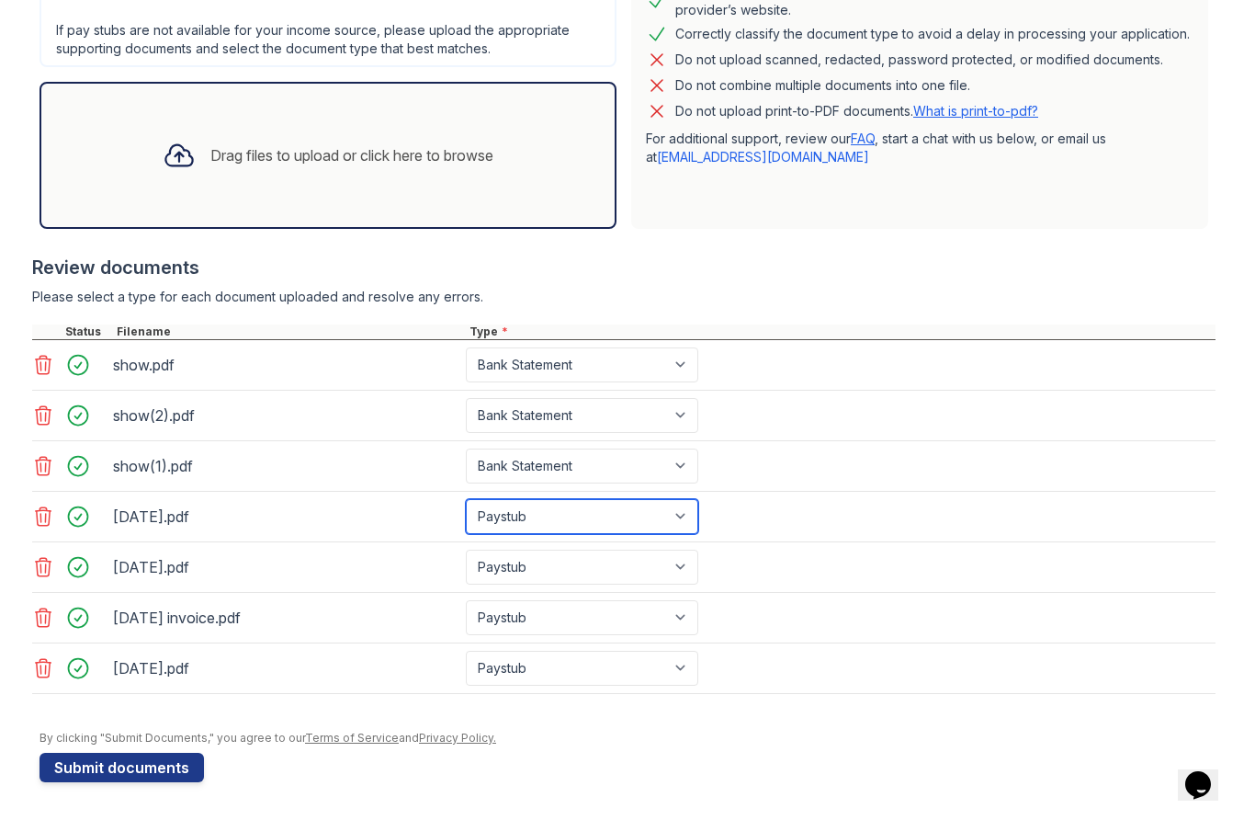
scroll to position [476, 0]
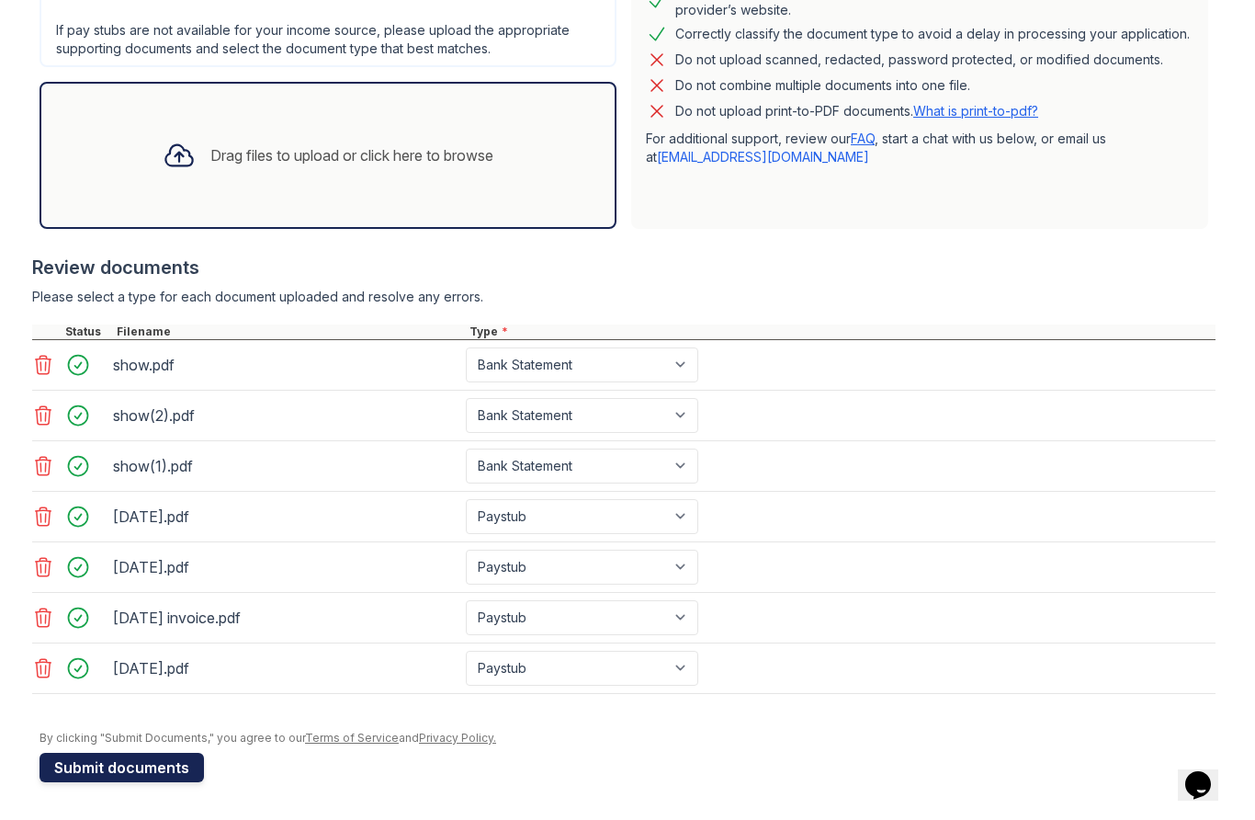
click at [168, 774] on button "Submit documents" at bounding box center [122, 767] width 164 height 29
